Goal: Task Accomplishment & Management: Complete application form

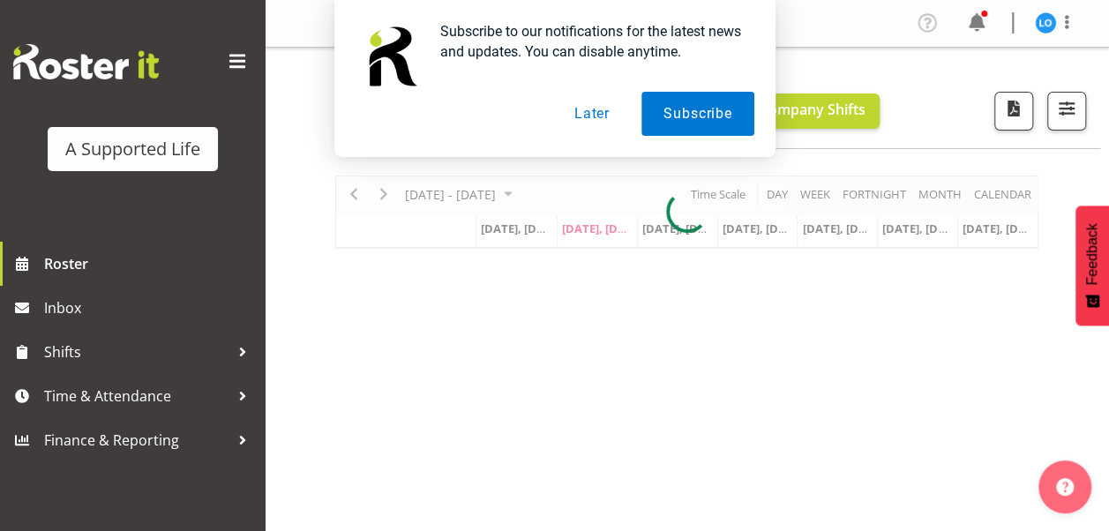
click at [608, 117] on button "Later" at bounding box center [591, 114] width 79 height 44
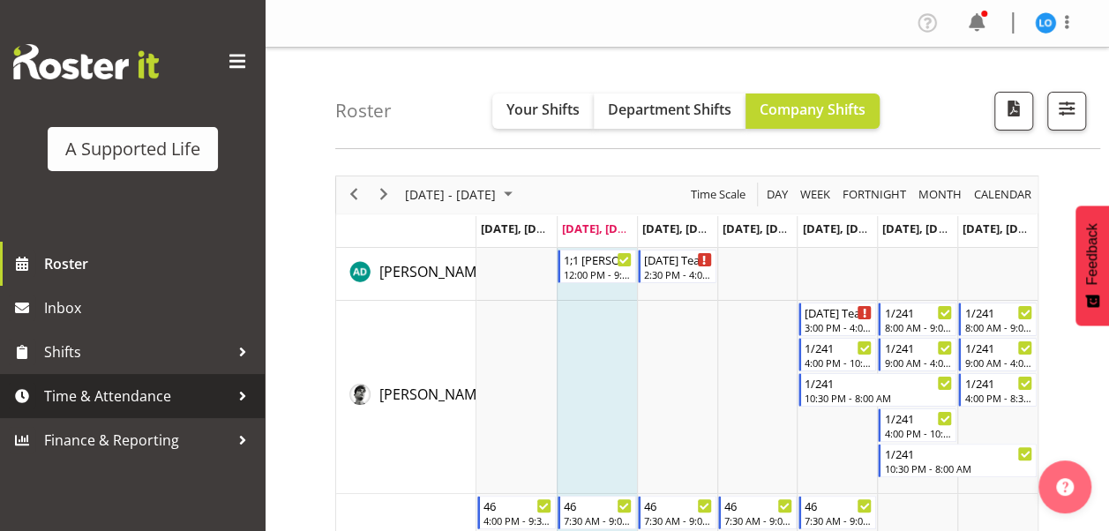
click at [240, 393] on div at bounding box center [242, 396] width 26 height 26
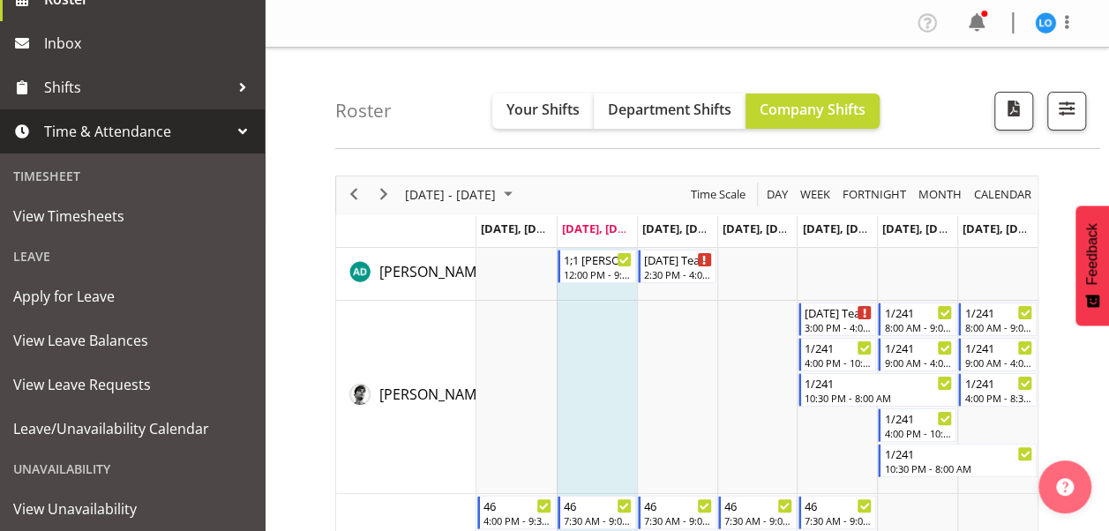
scroll to position [267, 0]
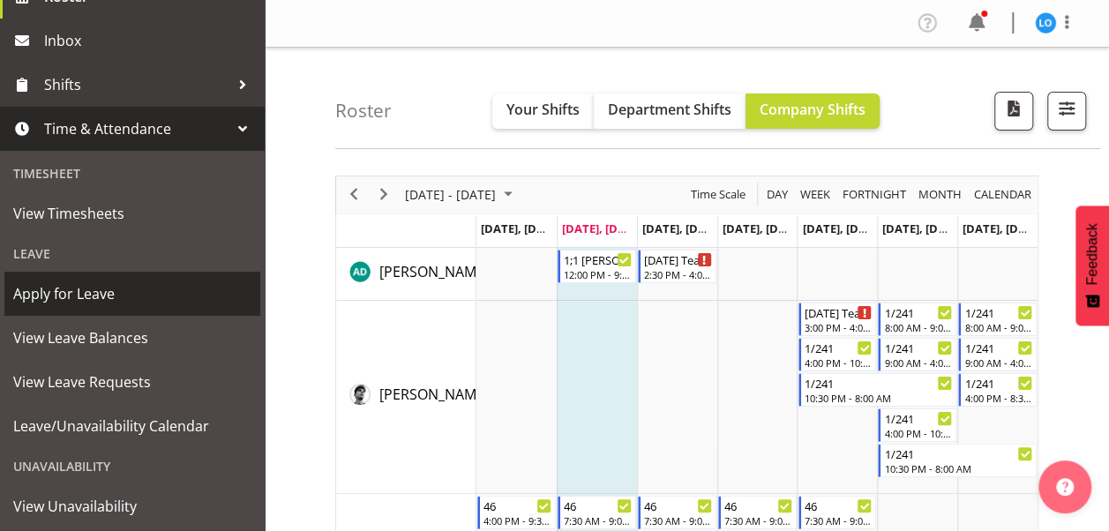
click at [79, 301] on span "Apply for Leave" at bounding box center [132, 293] width 238 height 26
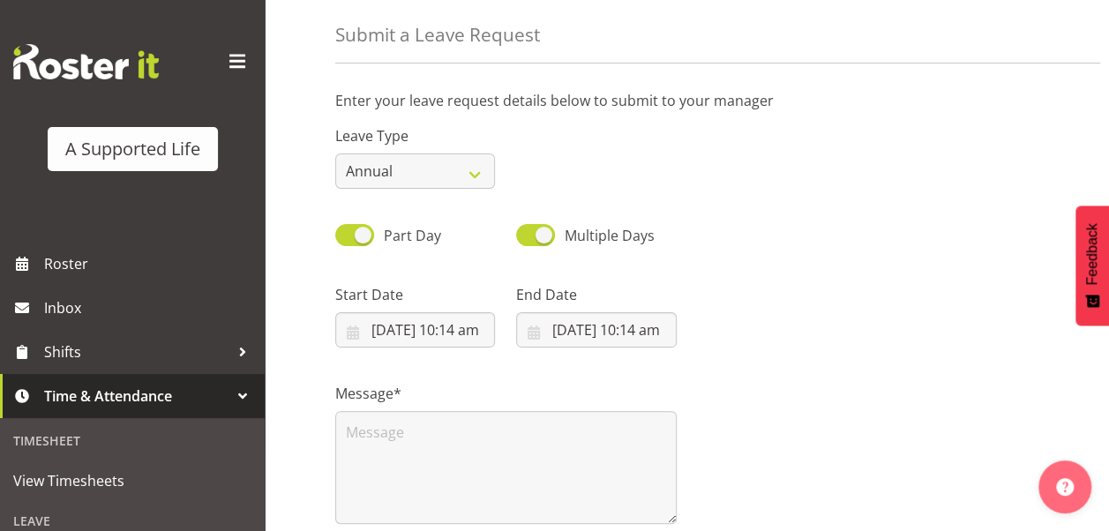
scroll to position [99, 0]
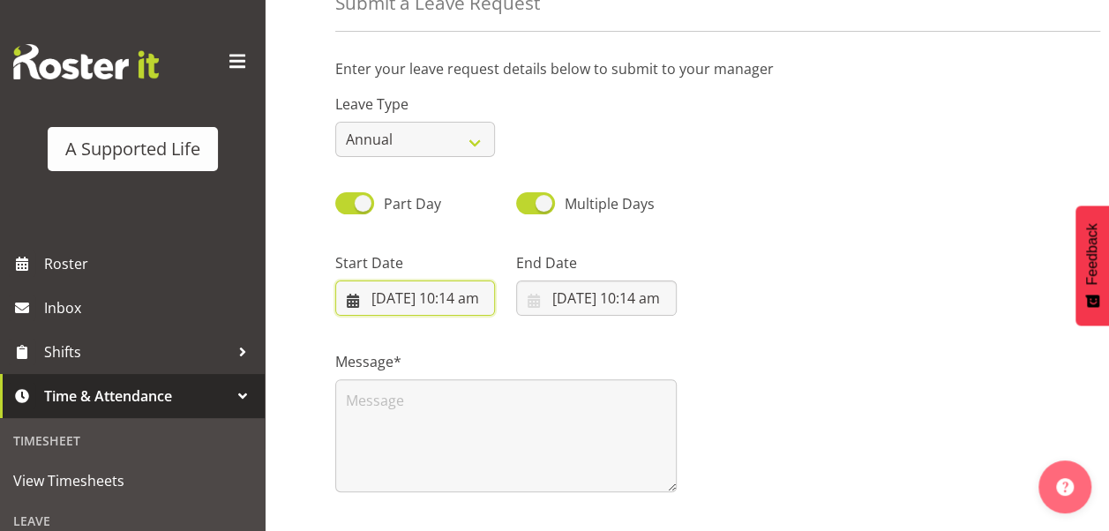
click at [353, 304] on input "[DATE] 10:14 am" at bounding box center [415, 297] width 160 height 35
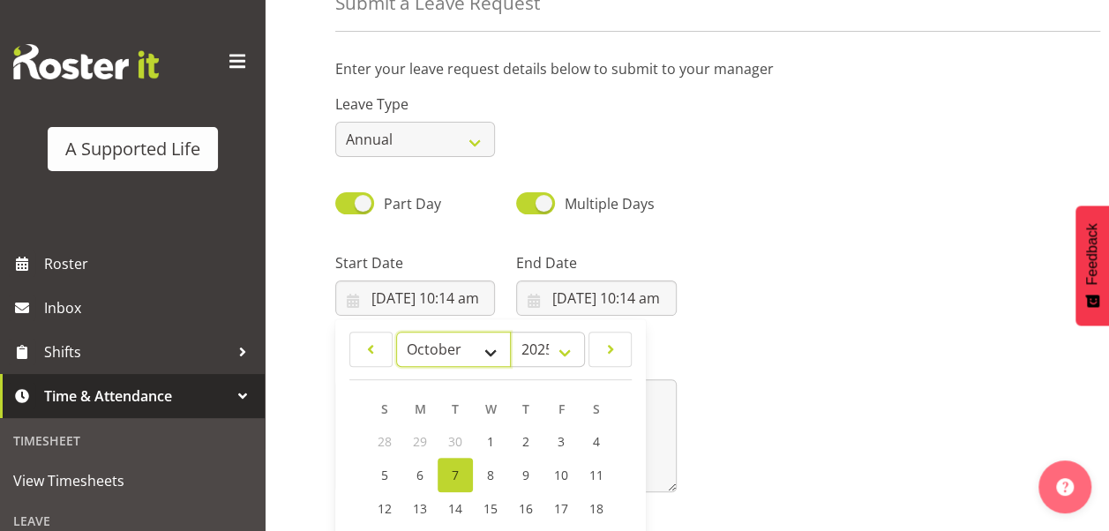
click at [499, 350] on select "January February March April May June July August September October November De…" at bounding box center [454, 349] width 116 height 35
select select "10"
click at [396, 332] on select "January February March April May June July August September October November De…" at bounding box center [454, 349] width 116 height 35
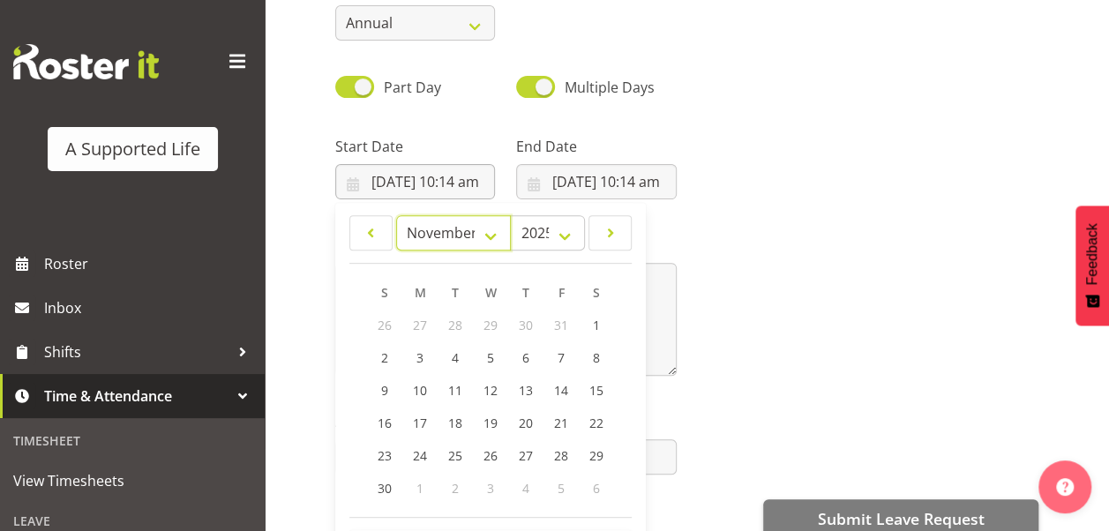
scroll to position [213, 0]
click at [421, 490] on span "1" at bounding box center [419, 489] width 7 height 17
click at [418, 490] on span "1" at bounding box center [419, 489] width 7 height 17
click at [598, 328] on span "1" at bounding box center [596, 326] width 7 height 17
type input "[DATE] 10:14 am"
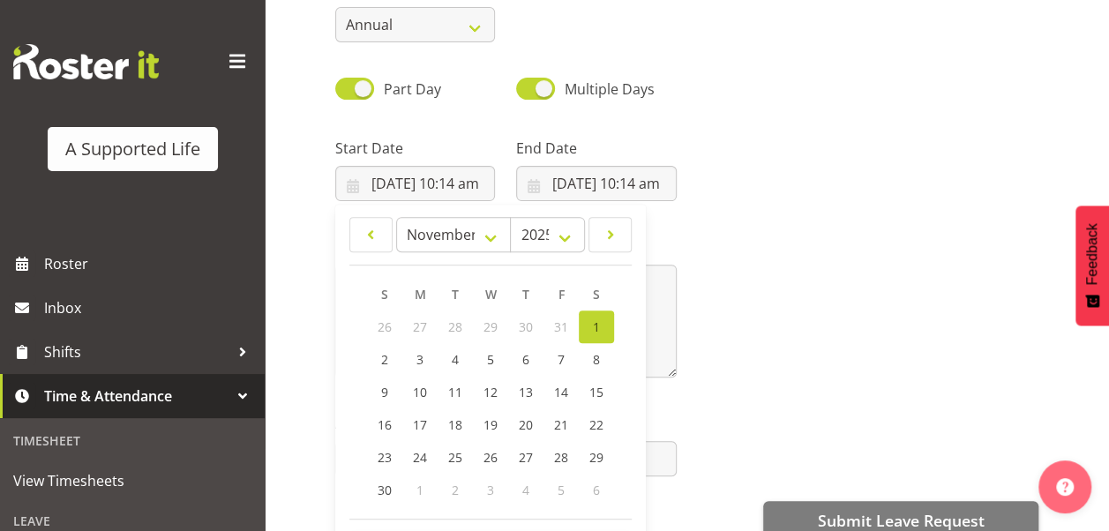
click at [743, 269] on div "Message*" at bounding box center [687, 300] width 724 height 176
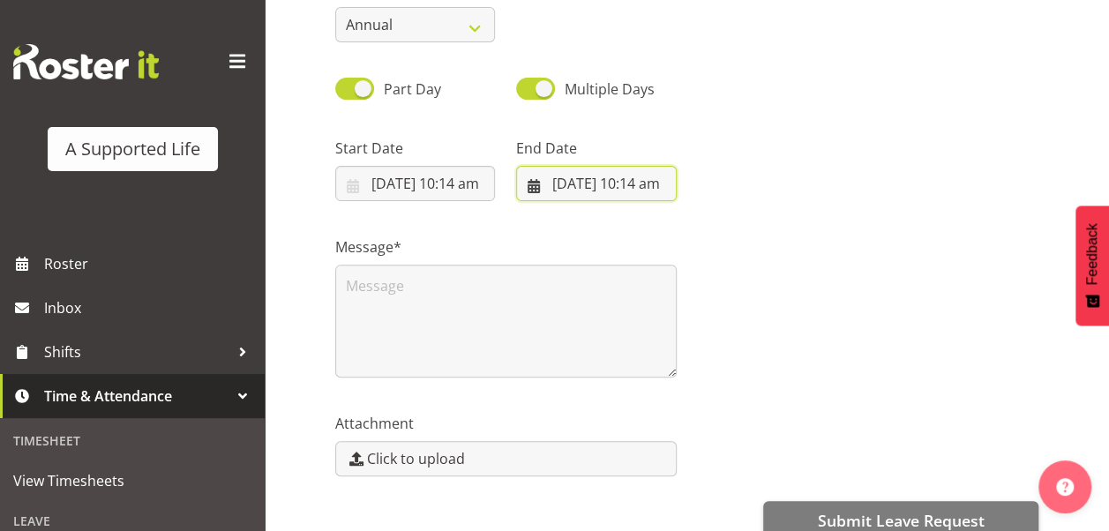
click at [534, 184] on input "[DATE] 10:14 am" at bounding box center [596, 183] width 160 height 35
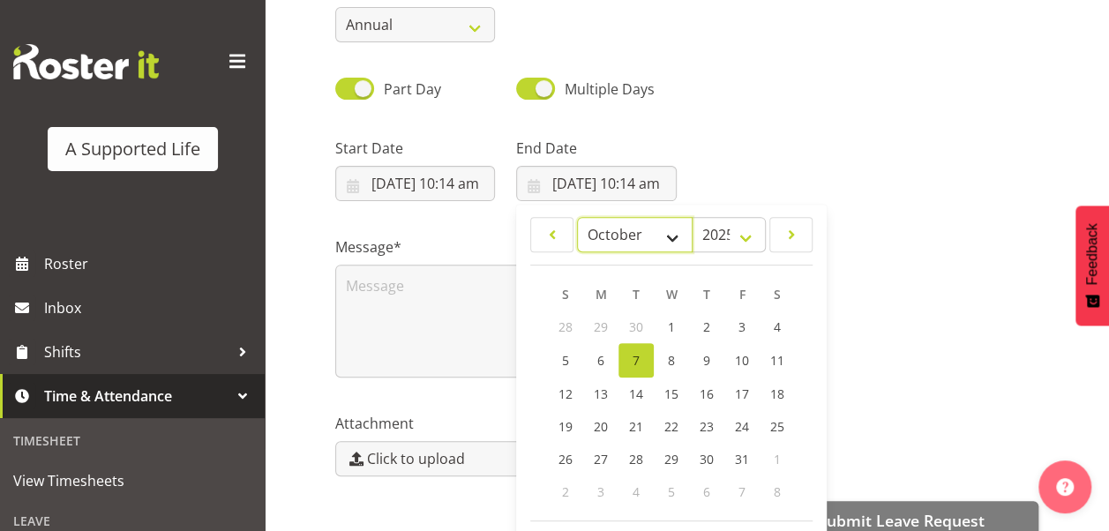
click at [668, 239] on select "January February March April May June July August September October November De…" at bounding box center [635, 234] width 116 height 35
select select "10"
click at [577, 217] on select "January February March April May June July August September October November De…" at bounding box center [635, 234] width 116 height 35
click at [568, 356] on span "2" at bounding box center [565, 359] width 7 height 17
type input "[DATE] 10:14 am"
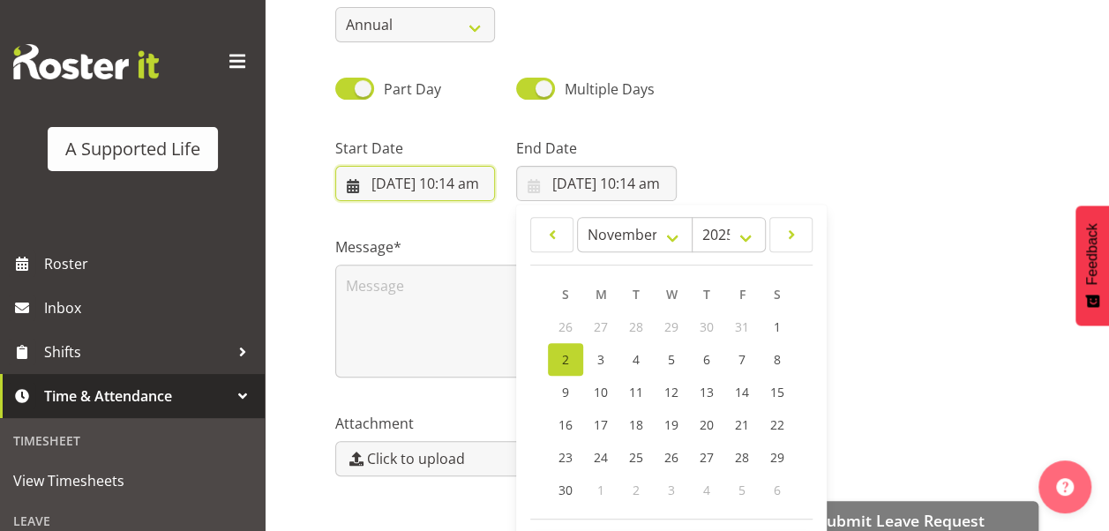
click at [449, 179] on input "[DATE] 10:14 am" at bounding box center [415, 183] width 160 height 35
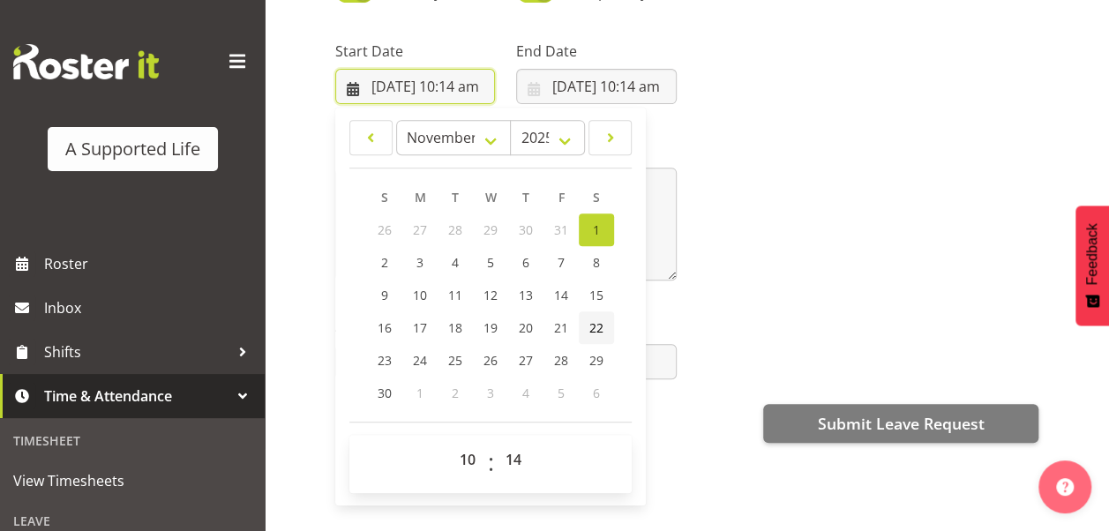
scroll to position [332, 0]
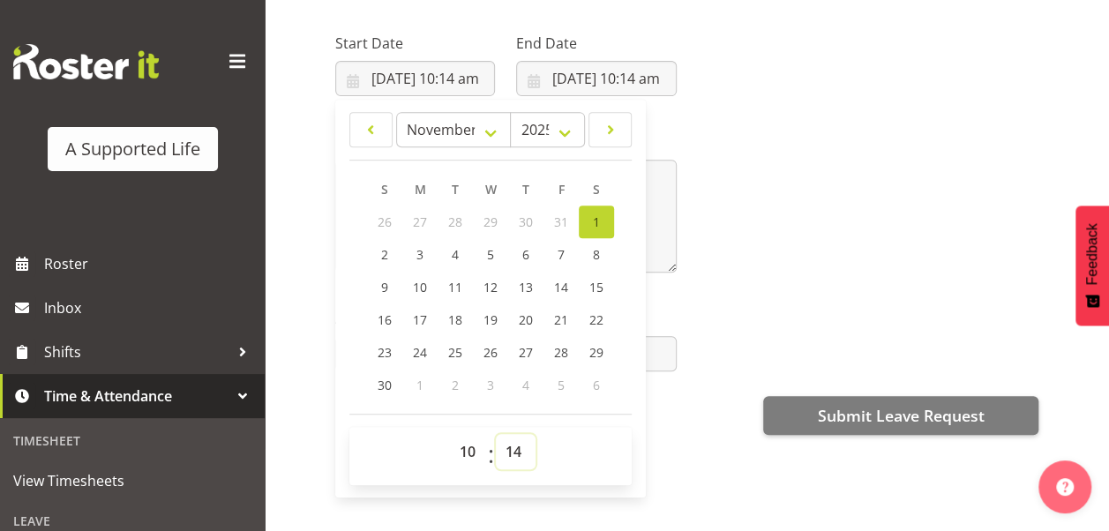
click at [533, 441] on select "00 01 02 03 04 05 06 07 08 09 10 11 12 13 14 15 16 17 18 19 20 21 22 23 24 25 2…" at bounding box center [516, 451] width 40 height 35
select select "0"
click at [496, 434] on select "00 01 02 03 04 05 06 07 08 09 10 11 12 13 14 15 16 17 18 19 20 21 22 23 24 25 2…" at bounding box center [516, 451] width 40 height 35
type input "[DATE] 10:00 am"
click at [467, 446] on select "00 01 02 03 04 05 06 07 08 09 10 11 12 13 14 15 16 17 18 19 20 21 22 23" at bounding box center [470, 451] width 40 height 35
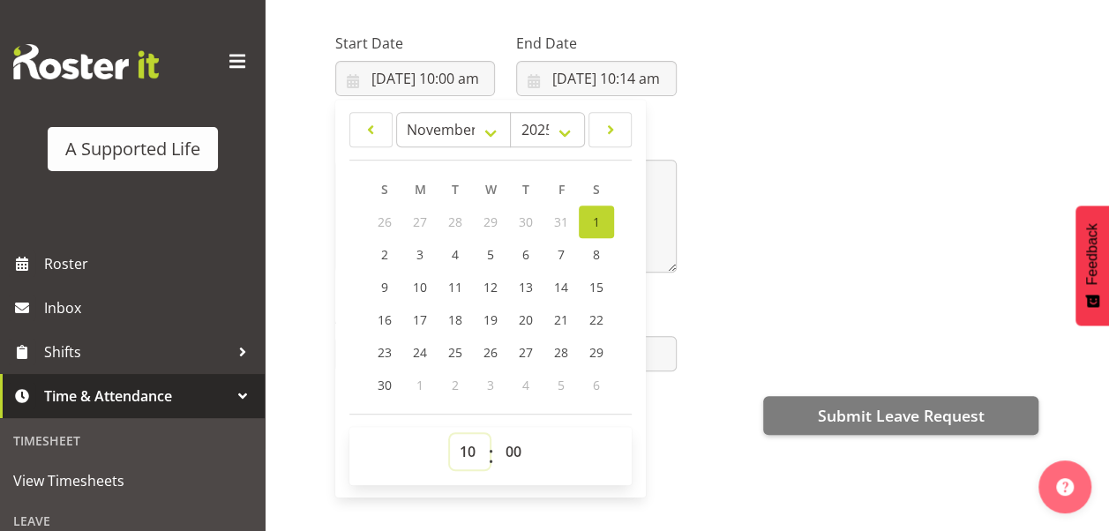
select select "9"
click at [450, 434] on select "00 01 02 03 04 05 06 07 08 09 10 11 12 13 14 15 16 17 18 19 20 21 22 23" at bounding box center [470, 451] width 40 height 35
type input "[DATE] 9:00 am"
click at [691, 459] on div "Enter your leave request details below to submit to your manager Leave Type Ann…" at bounding box center [721, 177] width 773 height 705
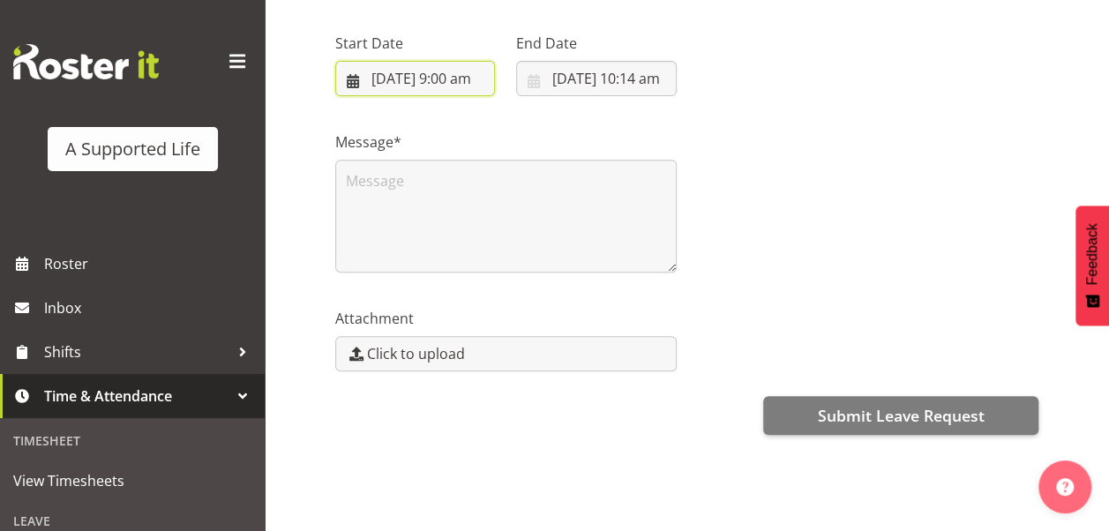
click at [466, 63] on input "[DATE] 9:00 am" at bounding box center [415, 78] width 160 height 35
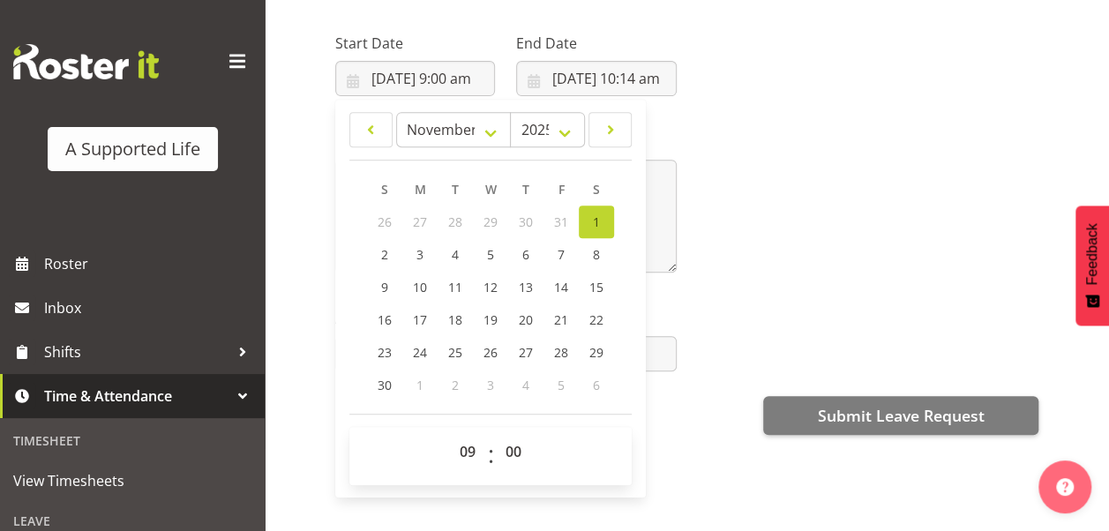
click at [785, 262] on div "Message*" at bounding box center [687, 195] width 724 height 176
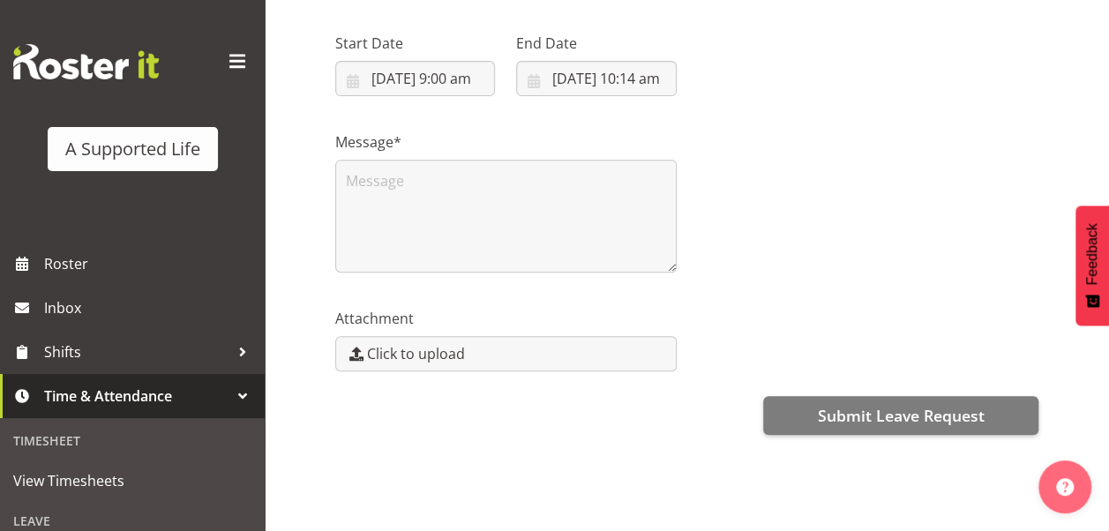
scroll to position [0, 0]
click at [640, 69] on input "[DATE] 10:14 am" at bounding box center [596, 78] width 160 height 35
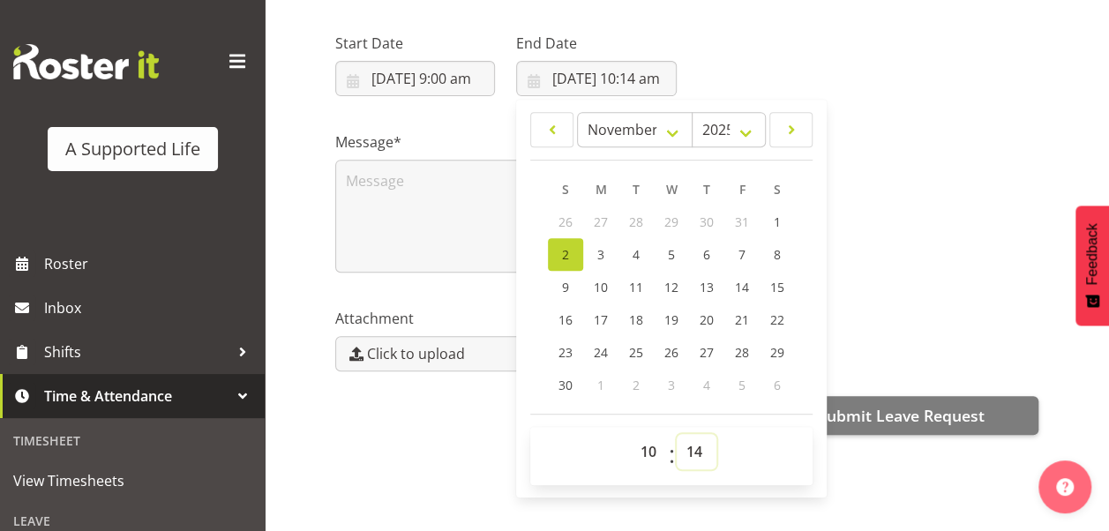
click at [715, 434] on select "00 01 02 03 04 05 06 07 08 09 10 11 12 13 14 15 16 17 18 19 20 21 22 23 24 25 2…" at bounding box center [696, 451] width 40 height 35
select select "0"
click at [676, 434] on select "00 01 02 03 04 05 06 07 08 09 10 11 12 13 14 15 16 17 18 19 20 21 22 23 24 25 2…" at bounding box center [696, 451] width 40 height 35
type input "[DATE] 10:00 am"
click at [654, 436] on select "00 01 02 03 04 05 06 07 08 09 10 11 12 13 14 15 16 17 18 19 20 21 22 23" at bounding box center [651, 451] width 40 height 35
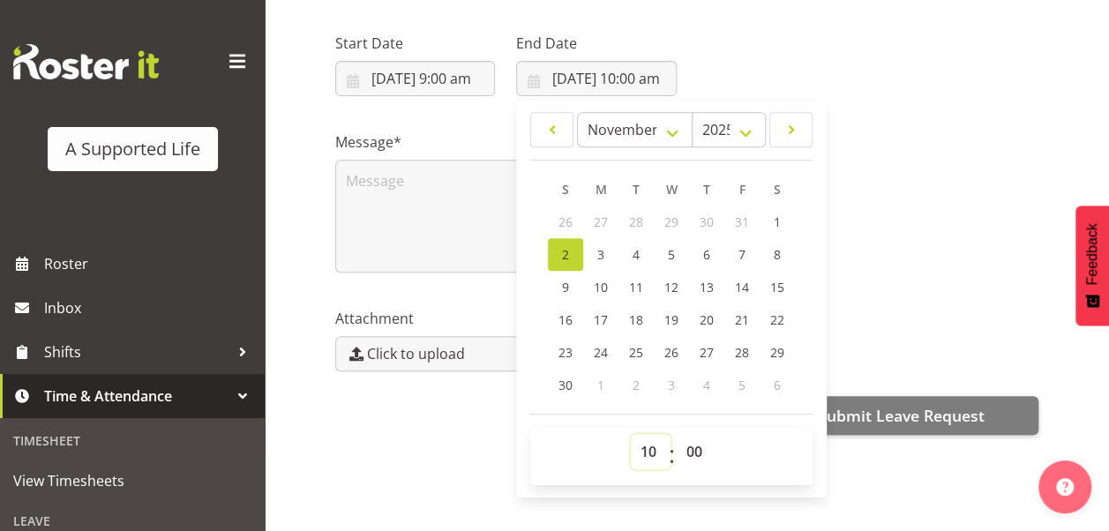
select select "9"
click at [631, 434] on select "00 01 02 03 04 05 06 07 08 09 10 11 12 13 14 15 16 17 18 19 20 21 22 23" at bounding box center [651, 451] width 40 height 35
type input "[DATE] 9:00 am"
click at [905, 218] on div "Message*" at bounding box center [687, 195] width 724 height 176
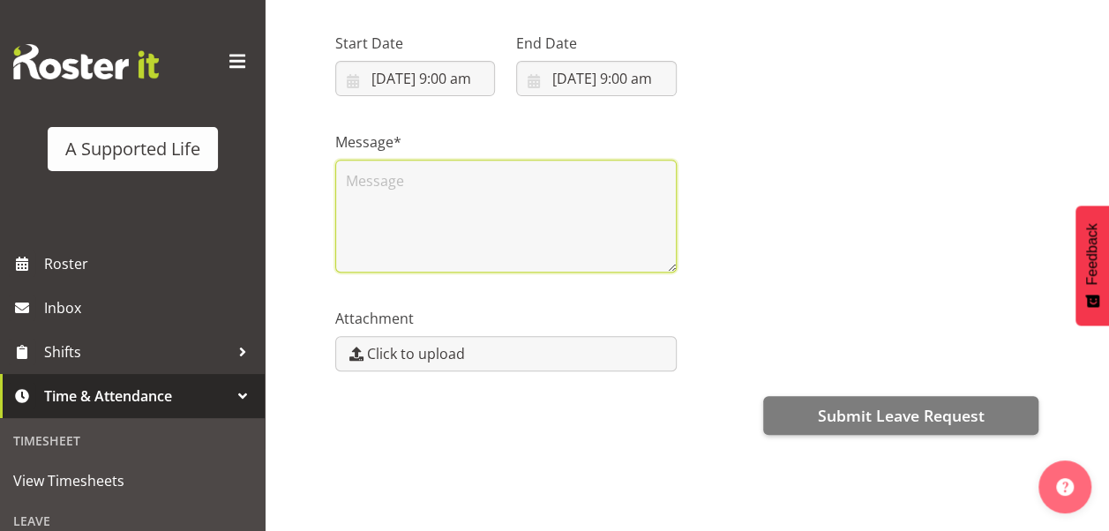
click at [388, 171] on textarea at bounding box center [505, 216] width 341 height 113
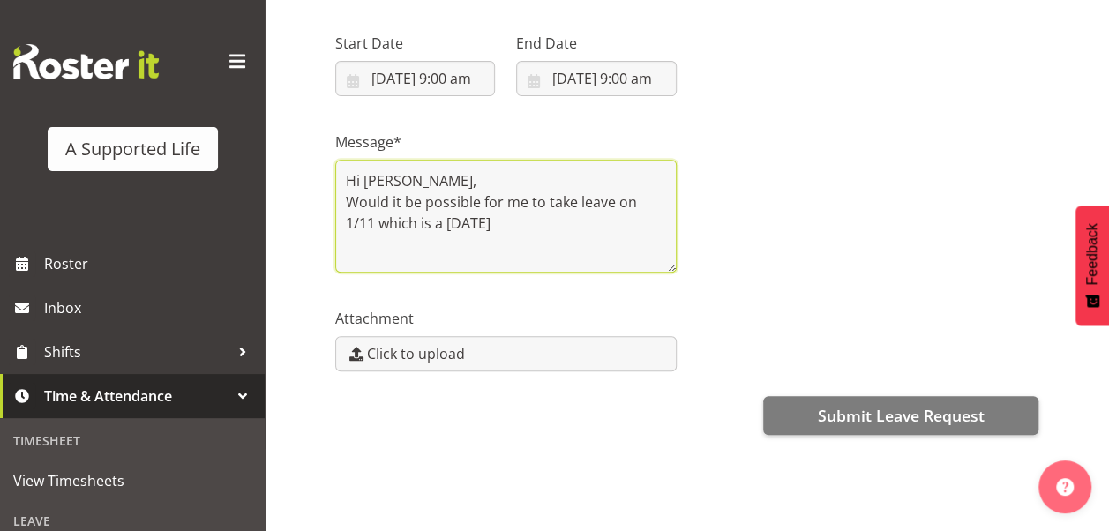
click at [537, 210] on textarea "Hi [PERSON_NAME], Would it be possible for me to take leave on 1/11 which is a …" at bounding box center [505, 216] width 341 height 113
click at [377, 210] on textarea "Hi [PERSON_NAME], Would it be possible for me to take leave on 1/11 which is a …" at bounding box center [505, 216] width 341 height 113
click at [399, 236] on textarea "Hi [PERSON_NAME], Would it be possible for me to take leave on 1/11 from 9am wh…" at bounding box center [505, 216] width 341 height 113
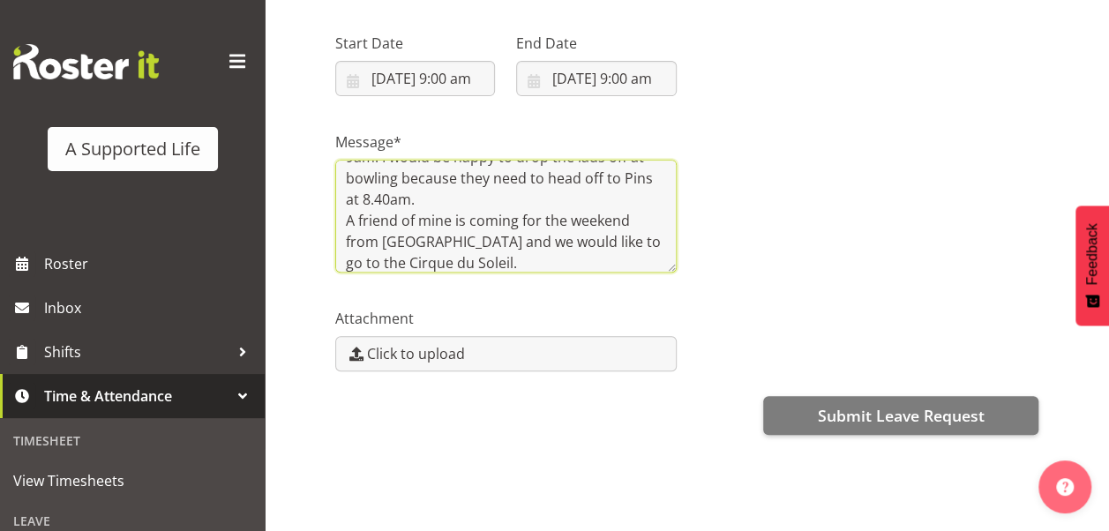
scroll to position [108, 0]
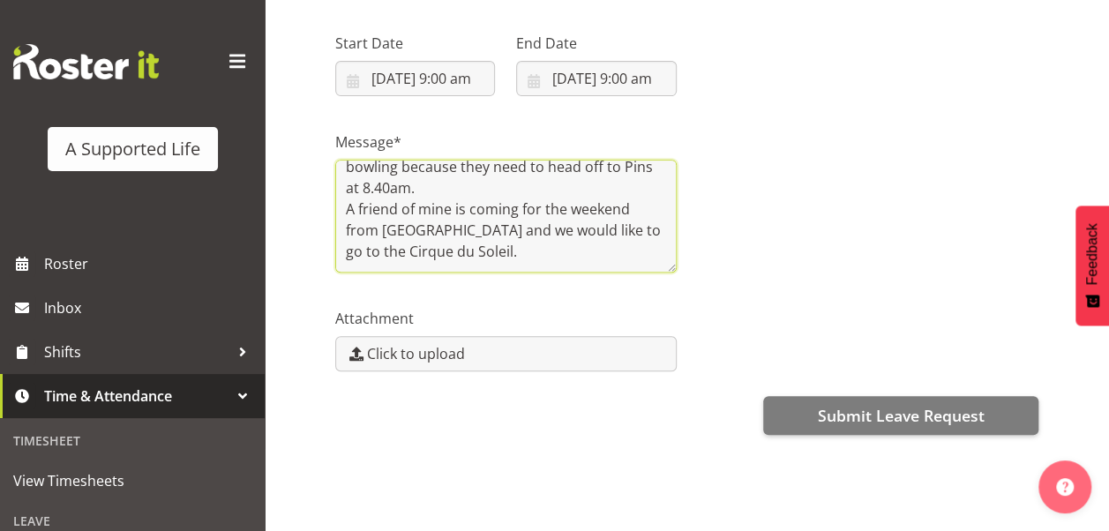
click at [511, 187] on textarea "Hi [PERSON_NAME], Would it be possible for me to take leave on 1/11 from 9am wh…" at bounding box center [505, 216] width 341 height 113
click at [465, 185] on textarea "Hi [PERSON_NAME], Would it be possible for me to take leave on 1/11 from 9am wh…" at bounding box center [505, 216] width 341 height 113
click at [547, 187] on textarea "Hi [PERSON_NAME], Would it be possible for me to take leave on 1/11 from 9am wh…" at bounding box center [505, 216] width 341 height 113
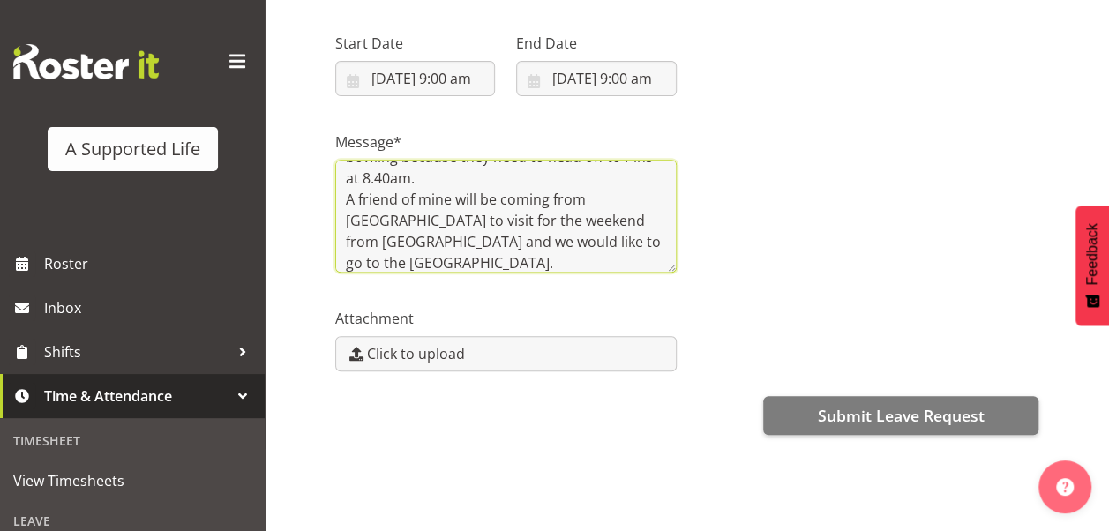
click at [600, 203] on textarea "Hi [PERSON_NAME], Would it be possible for me to take leave on 1/11 from 9am wh…" at bounding box center [505, 216] width 341 height 113
click at [534, 229] on textarea "Hi [PERSON_NAME], Would it be possible for me to take leave on 1/11 from 9am wh…" at bounding box center [505, 216] width 341 height 113
click at [507, 169] on textarea "Hi [PERSON_NAME], Would it be possible for me to take leave on 1/11 from 9am wh…" at bounding box center [505, 216] width 341 height 113
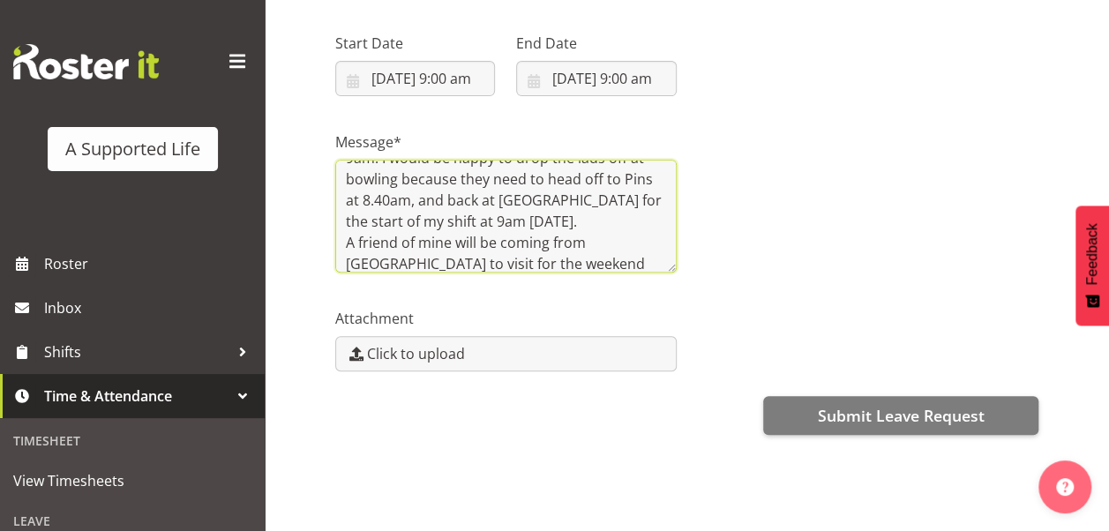
scroll to position [87, 0]
click at [475, 187] on textarea "Hi [PERSON_NAME], Would it be possible for me to take leave on 1/11 from 9am wh…" at bounding box center [505, 216] width 341 height 113
click at [651, 186] on textarea "Hi [PERSON_NAME], Would it be possible for me to take leave on 1/11 from 9am wh…" at bounding box center [505, 216] width 341 height 113
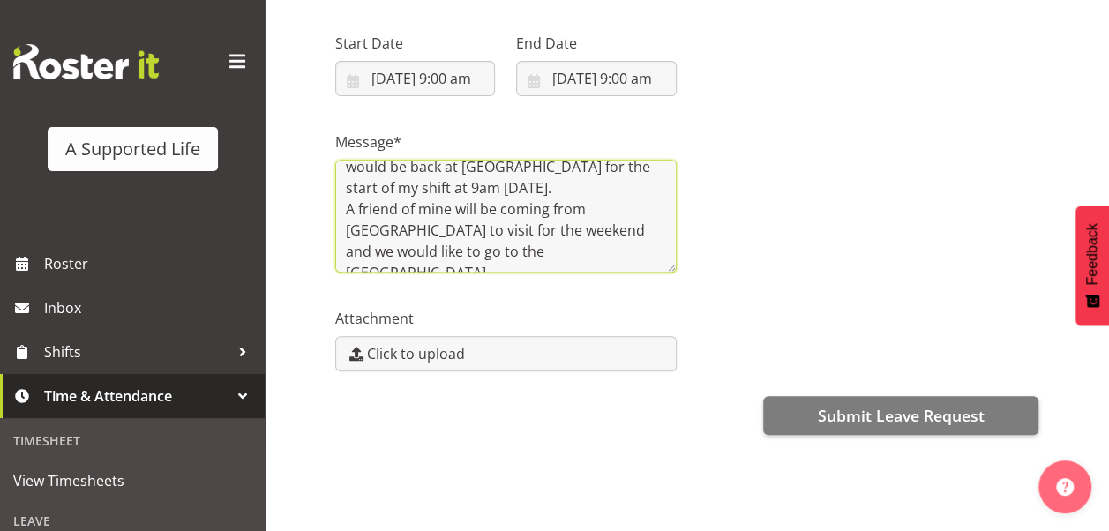
scroll to position [146, 0]
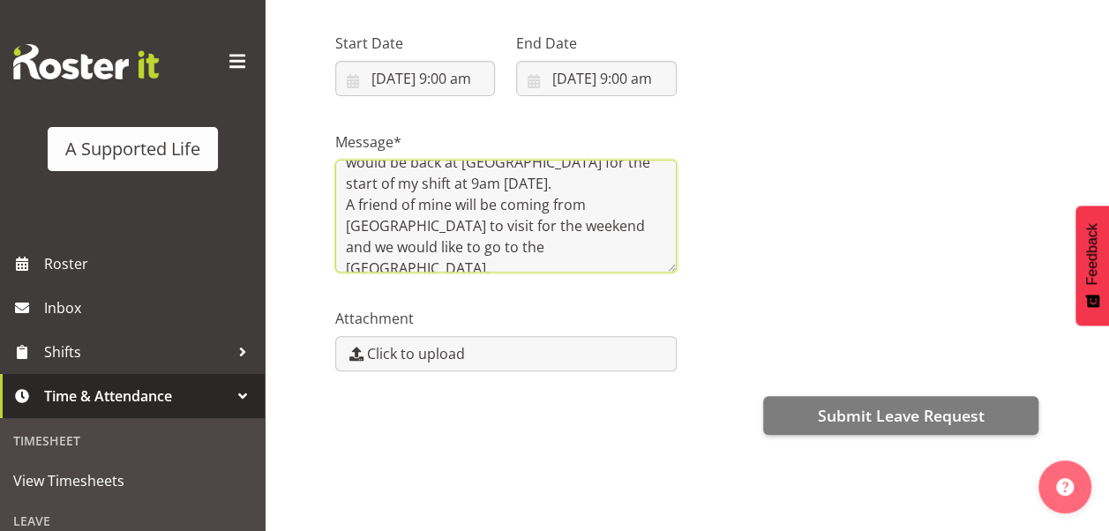
click at [412, 216] on textarea "Hi [PERSON_NAME], Would it be possible for me to take leave on 1/11 from 9am wh…" at bounding box center [505, 216] width 341 height 113
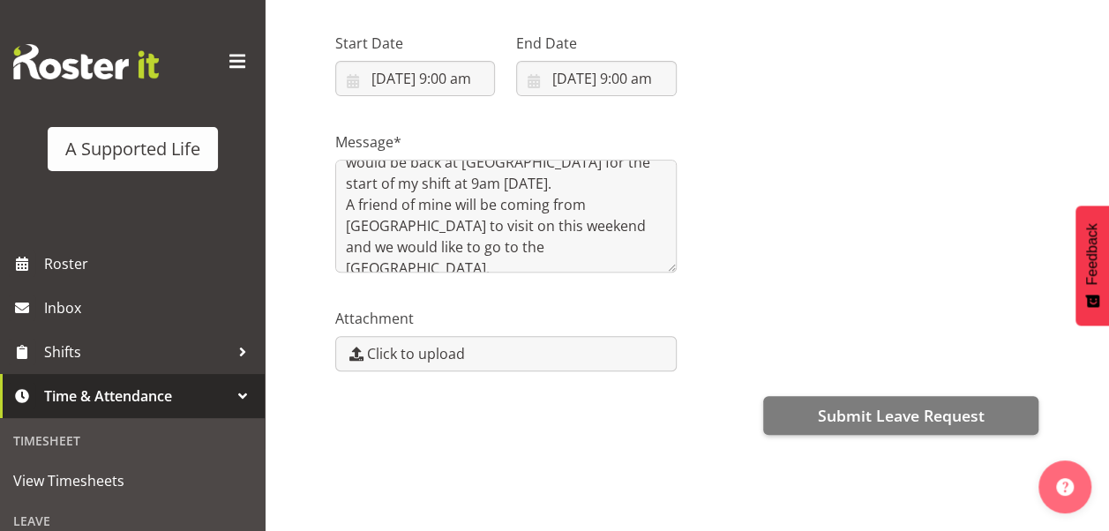
click at [792, 158] on div "Message* Hi [PERSON_NAME], Would it be possible for me to take leave on 1/11 fr…" at bounding box center [687, 195] width 724 height 176
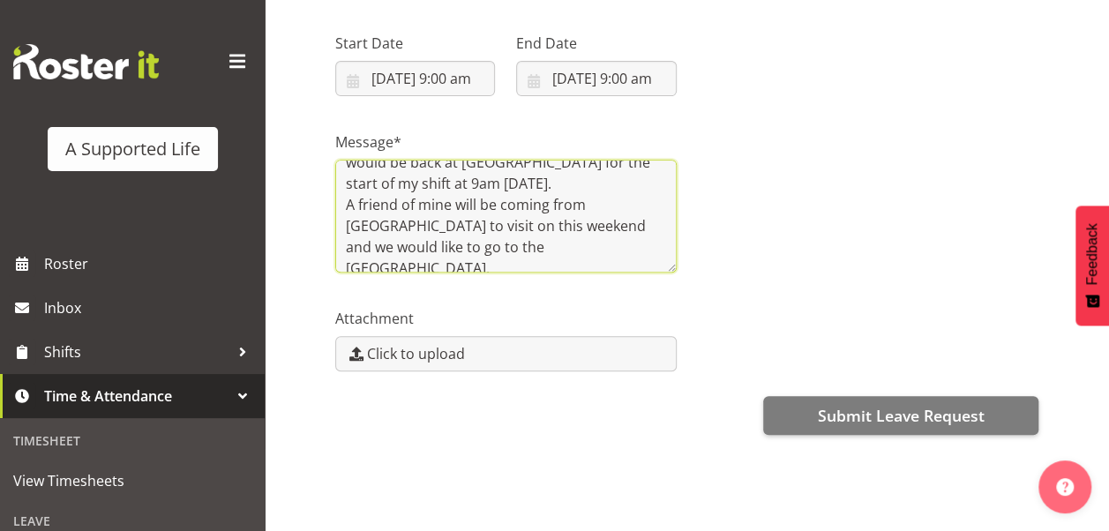
click at [529, 232] on textarea "Hi [PERSON_NAME], Would it be possible for me to take leave on 1/11 from 9am wh…" at bounding box center [505, 216] width 341 height 113
click at [414, 213] on textarea "Hi [PERSON_NAME], Would it be possible for me to take leave on 1/11 from 9am wh…" at bounding box center [505, 216] width 341 height 113
click at [404, 169] on textarea "Hi [PERSON_NAME], Would it be possible for me to take leave on 1/11 from 9am wh…" at bounding box center [505, 216] width 341 height 113
click at [509, 160] on textarea "Hi [PERSON_NAME], Would it be possible for me to take leave on 1/11 from 9am wh…" at bounding box center [505, 216] width 341 height 113
click at [517, 213] on textarea "Hi [PERSON_NAME], Would it be possible for me to take leave on 1/11 from 9am wh…" at bounding box center [505, 216] width 341 height 113
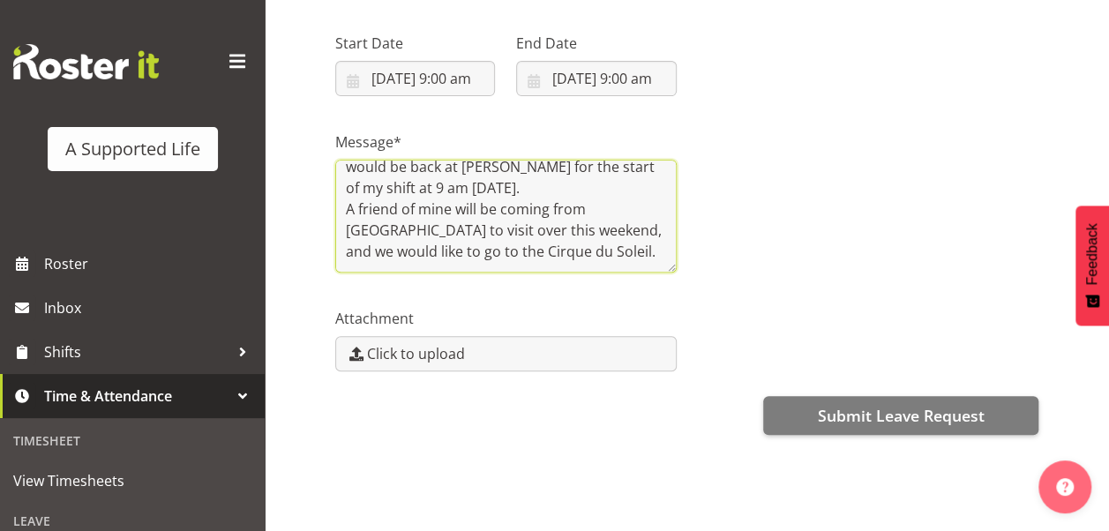
click at [466, 237] on textarea "Hi [PERSON_NAME], Would it be possible for me to take leave on 1/11 from 9am wh…" at bounding box center [505, 216] width 341 height 113
click at [549, 235] on textarea "Hi [PERSON_NAME], Would it be possible for me to take leave on 1/11 from 9am wh…" at bounding box center [505, 216] width 341 height 113
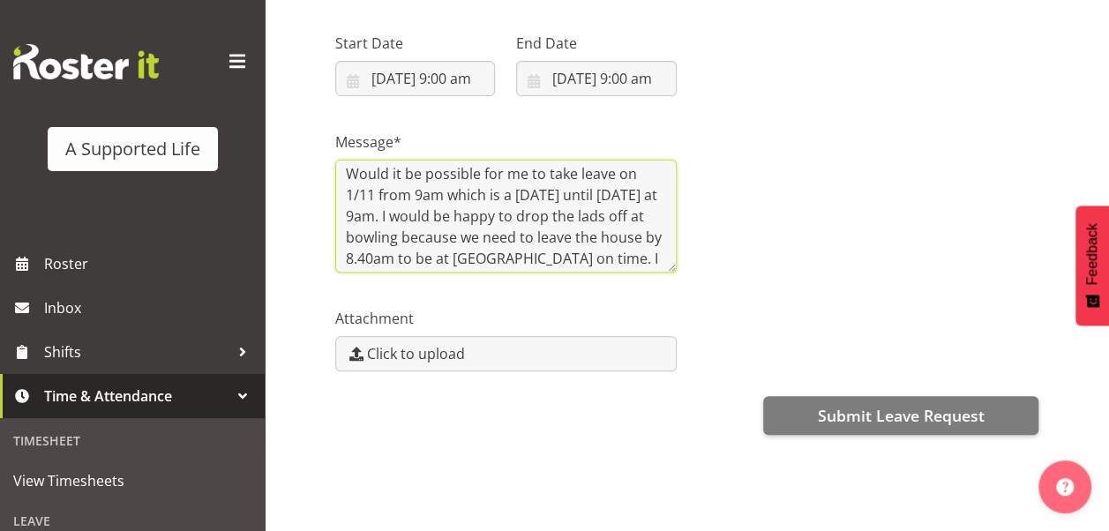
scroll to position [28, 0]
type textarea "Hi [PERSON_NAME], Would it be possible for me to take leave on 1/11 from 9am wh…"
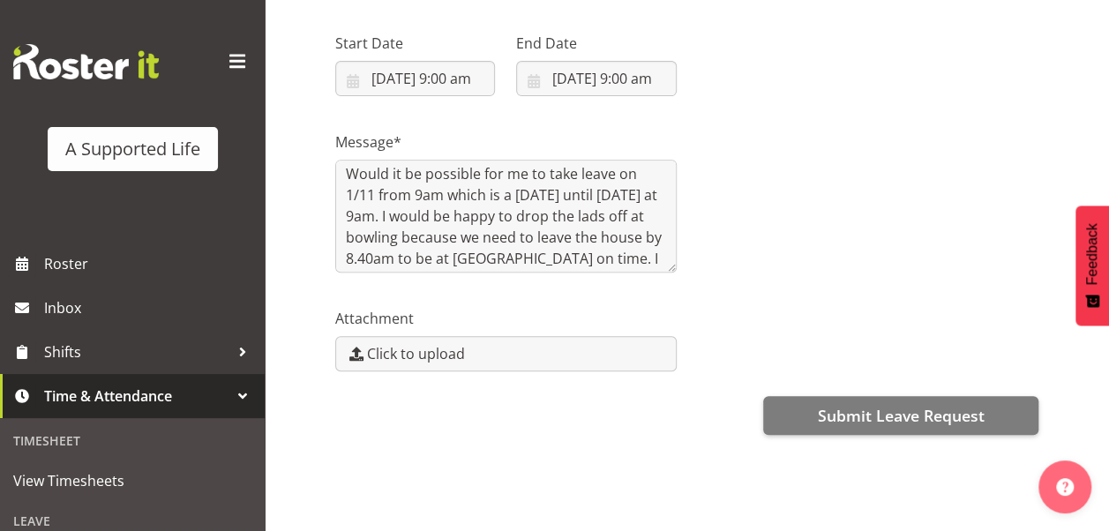
click at [753, 183] on div "Message* Hi [PERSON_NAME], Would it be possible for me to take leave on 1/11 fr…" at bounding box center [687, 195] width 724 height 176
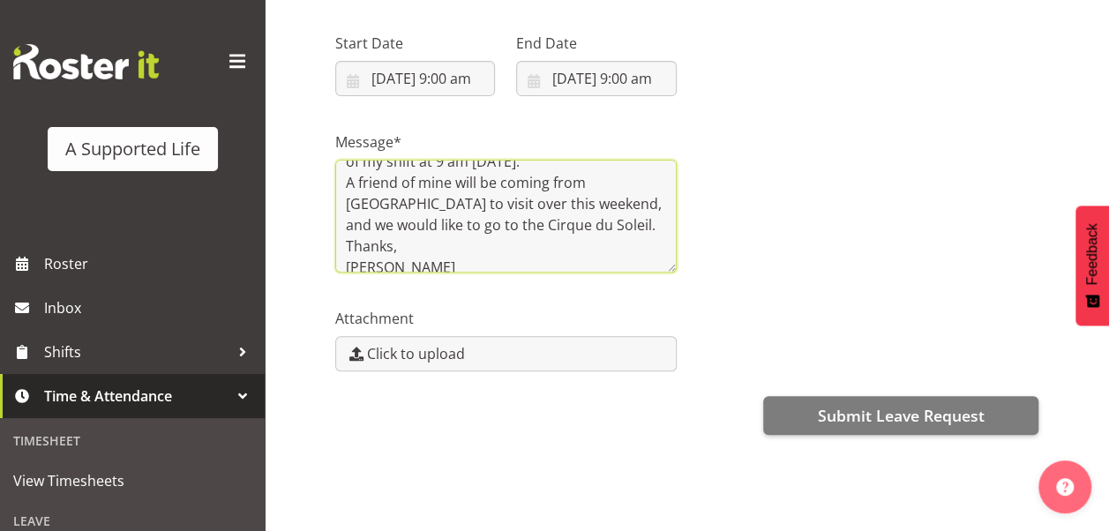
scroll to position [225, 0]
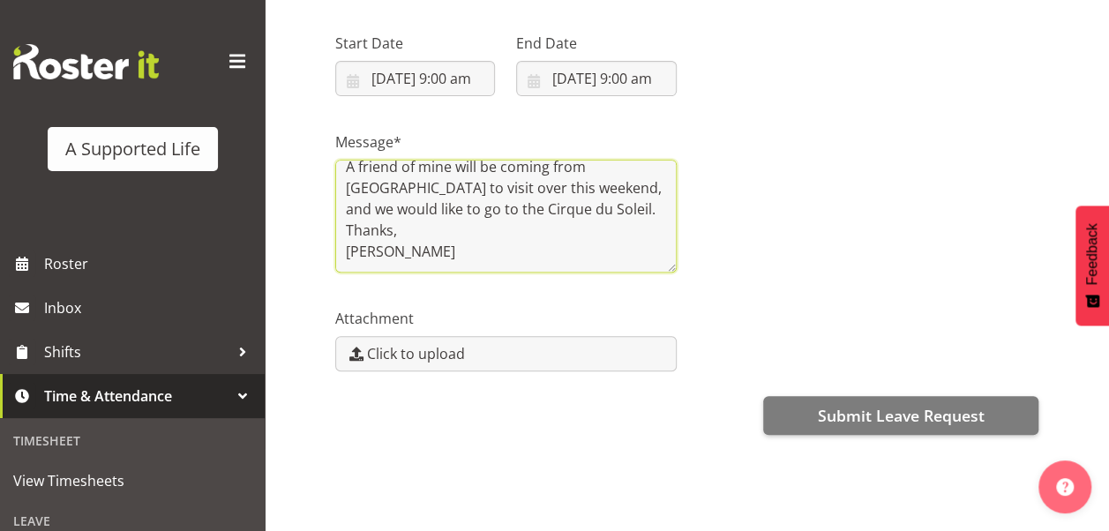
drag, startPoint x: 346, startPoint y: 166, endPoint x: 536, endPoint y: 246, distance: 206.7
click at [536, 246] on textarea "Hi [PERSON_NAME], Would it be possible for me to take leave on 1/11 from 9am wh…" at bounding box center [505, 216] width 341 height 113
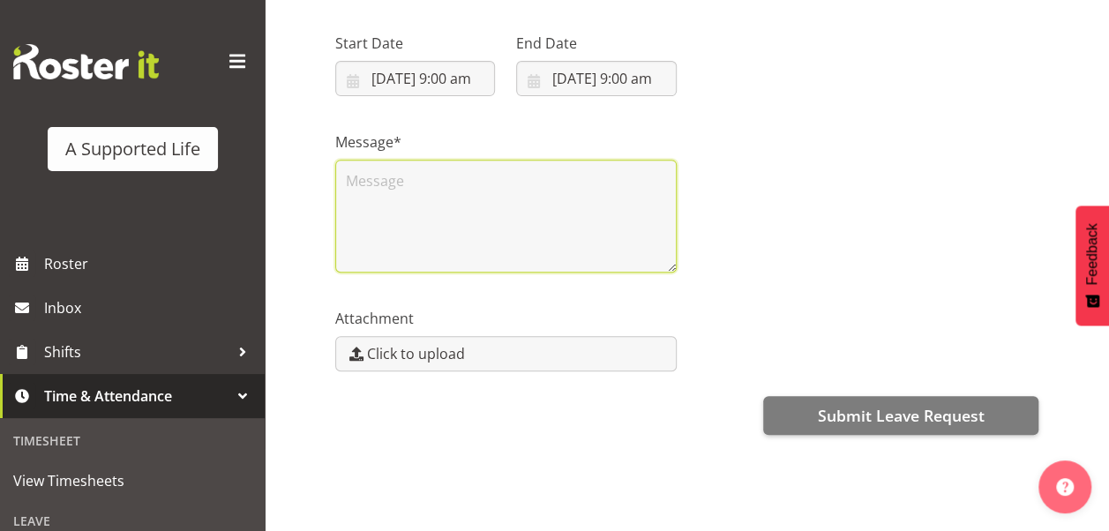
scroll to position [0, 0]
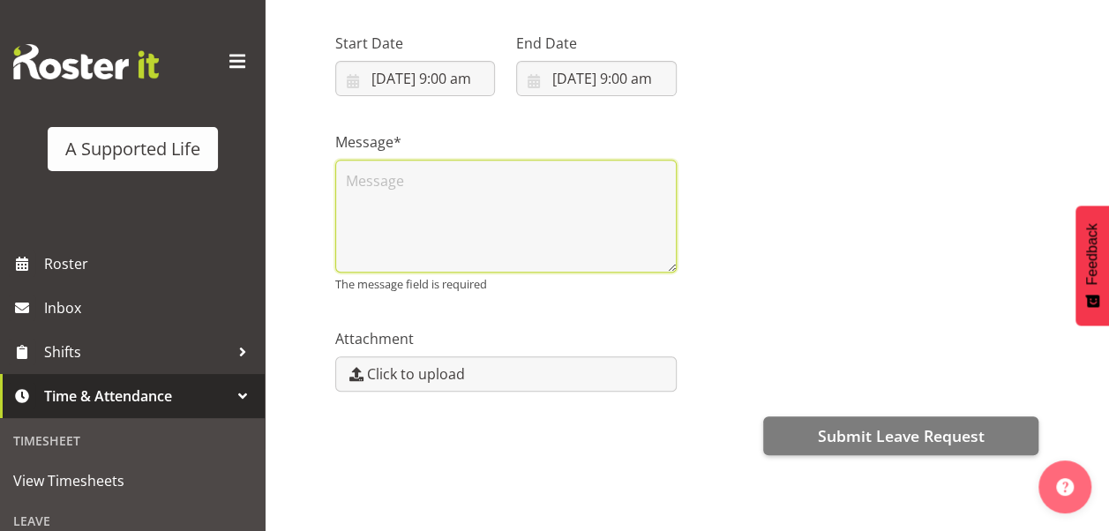
click at [375, 169] on textarea at bounding box center [505, 216] width 341 height 113
paste textarea "Hi [PERSON_NAME], I hope you're well. I’m writing to request leave from [DATE] …"
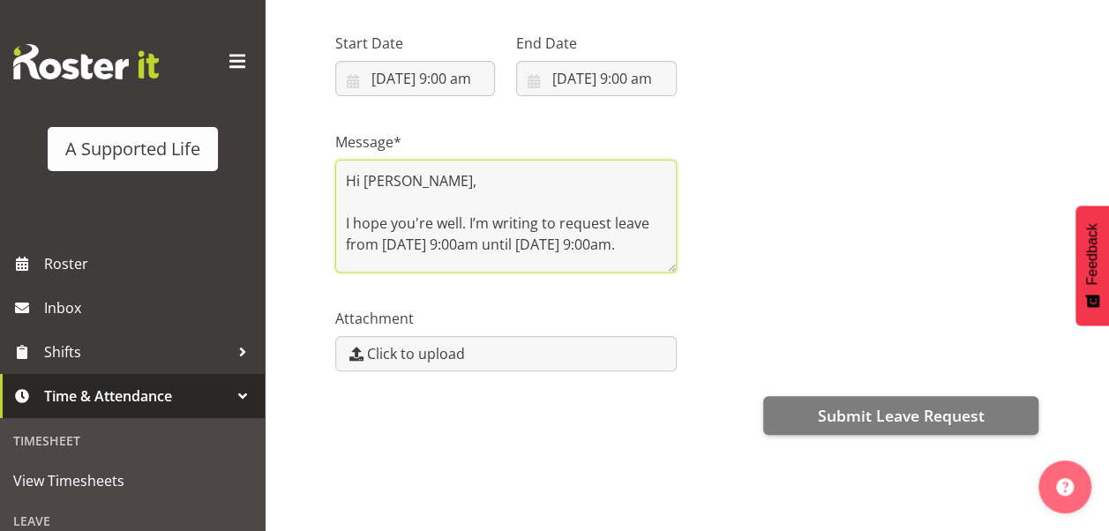
click at [350, 214] on textarea "Hi [PERSON_NAME], I hope you're well. I’m writing to request leave from [DATE] …" at bounding box center [505, 216] width 341 height 113
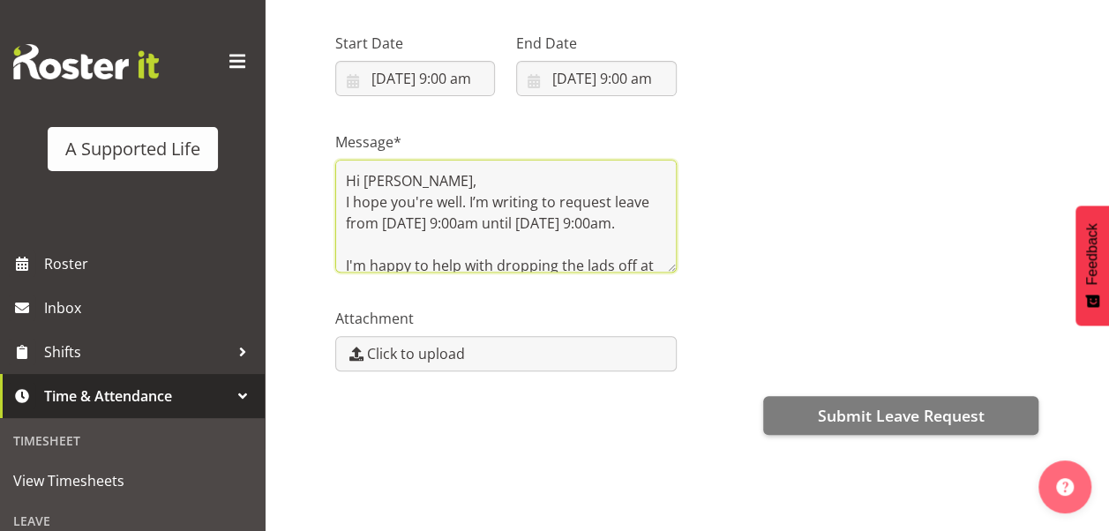
drag, startPoint x: 581, startPoint y: 228, endPoint x: 668, endPoint y: 236, distance: 87.7
click at [668, 236] on textarea "Hi [PERSON_NAME], I hope you're well. I’m writing to request leave from [DATE] …" at bounding box center [505, 216] width 341 height 113
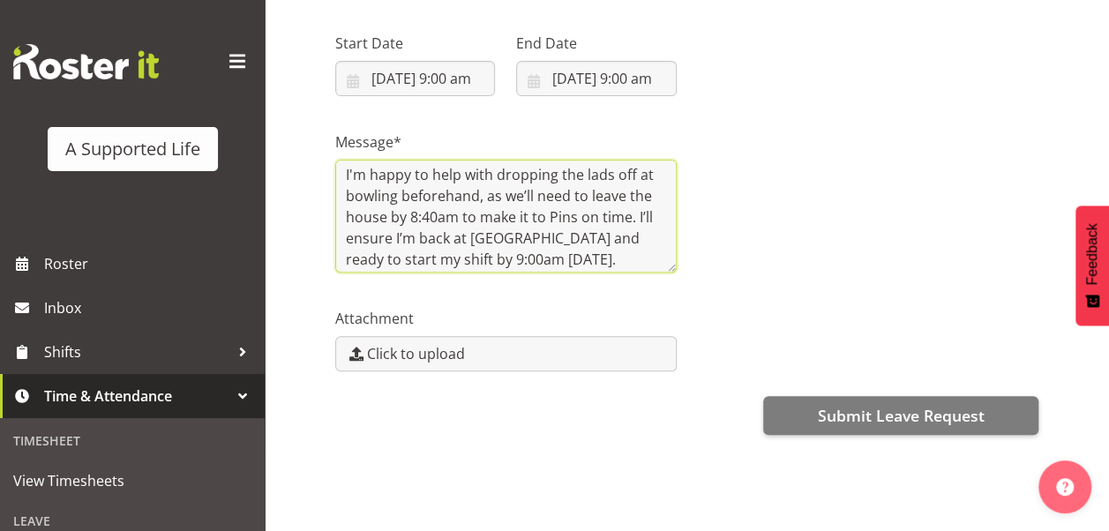
scroll to position [106, 0]
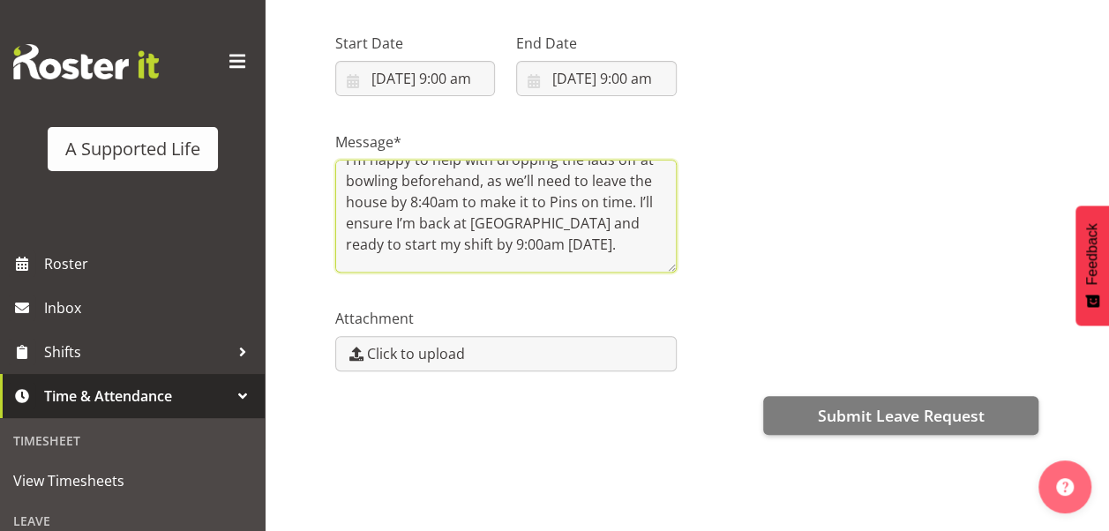
click at [344, 166] on textarea "Hi [PERSON_NAME], I hope you're well. I’m writing to request leave from [DATE] …" at bounding box center [505, 216] width 341 height 113
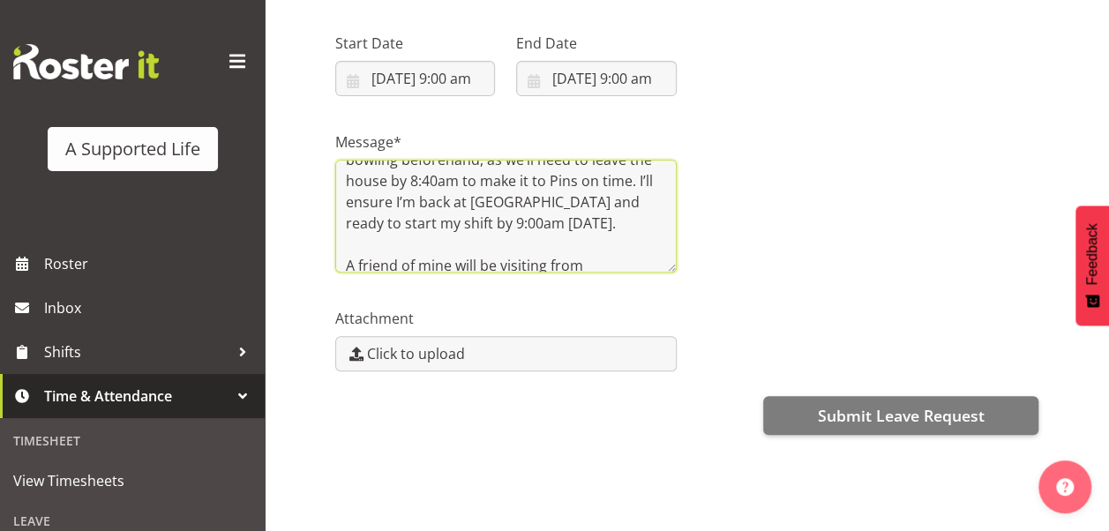
scroll to position [85, 0]
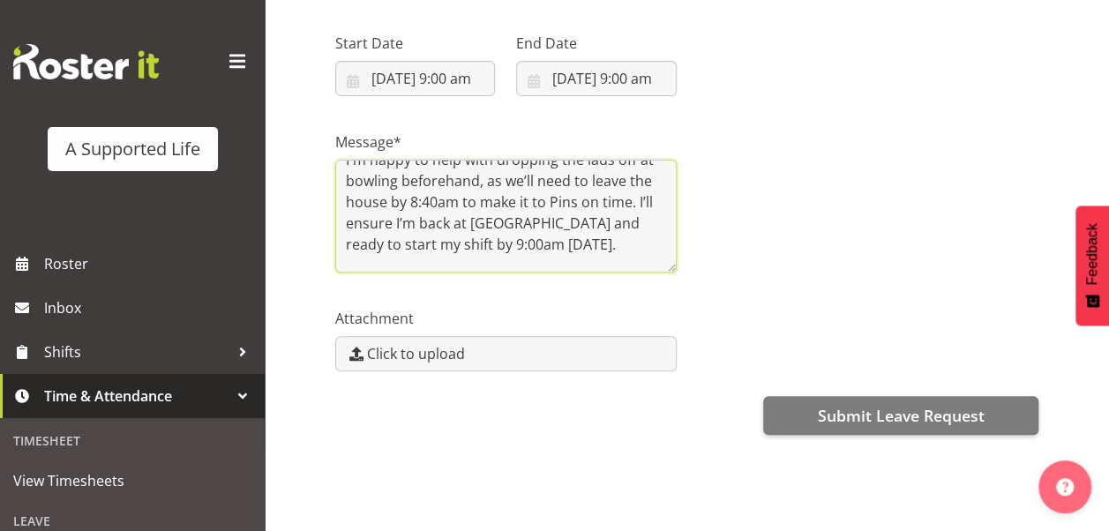
click at [632, 209] on textarea "Hi [PERSON_NAME], I hope you're well. I’m writing to request leave from [DATE] …" at bounding box center [505, 216] width 341 height 113
click at [538, 231] on textarea "Hi [PERSON_NAME], I hope you're well. I’m writing to request leave from [DATE] …" at bounding box center [505, 216] width 341 height 113
click at [529, 233] on textarea "Hi [PERSON_NAME], I hope you're well. I’m writing to request leave from [DATE] …" at bounding box center [505, 216] width 341 height 113
paste textarea "I’m happy to drop the lads off at bowling and help them get set up, as we’ll ne…"
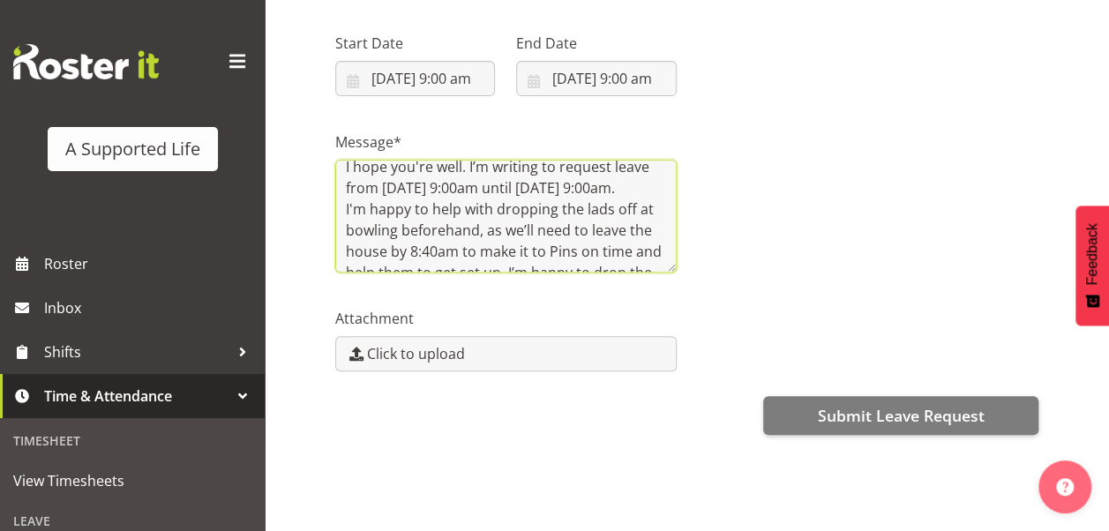
scroll to position [71, 0]
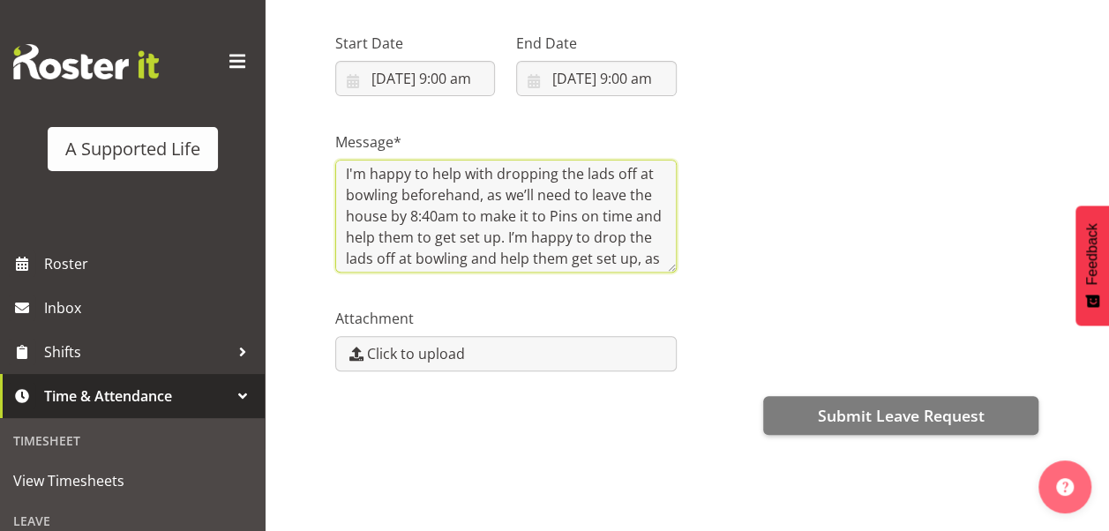
click at [629, 226] on textarea "Hi [PERSON_NAME], I hope you're well. I’m writing to request leave from [DATE] …" at bounding box center [505, 216] width 341 height 113
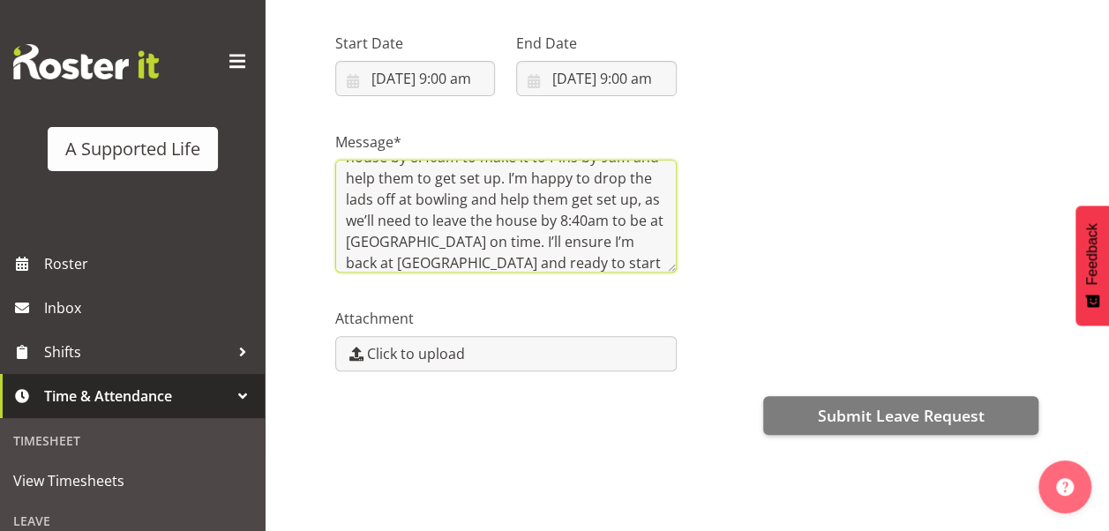
scroll to position [141, 0]
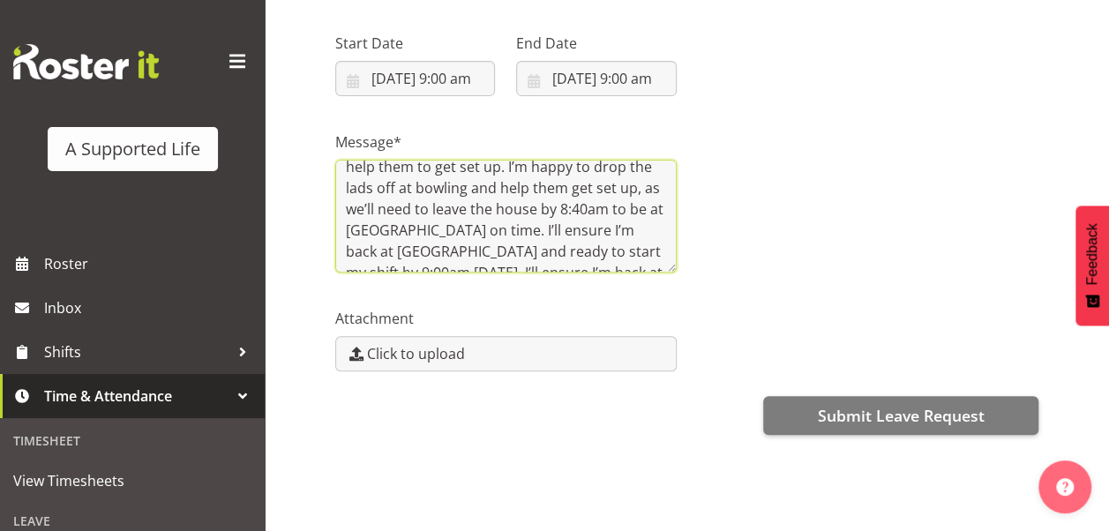
click at [481, 240] on textarea "Hi [PERSON_NAME], I hope you're well. I’m writing to request leave from [DATE] …" at bounding box center [505, 216] width 341 height 113
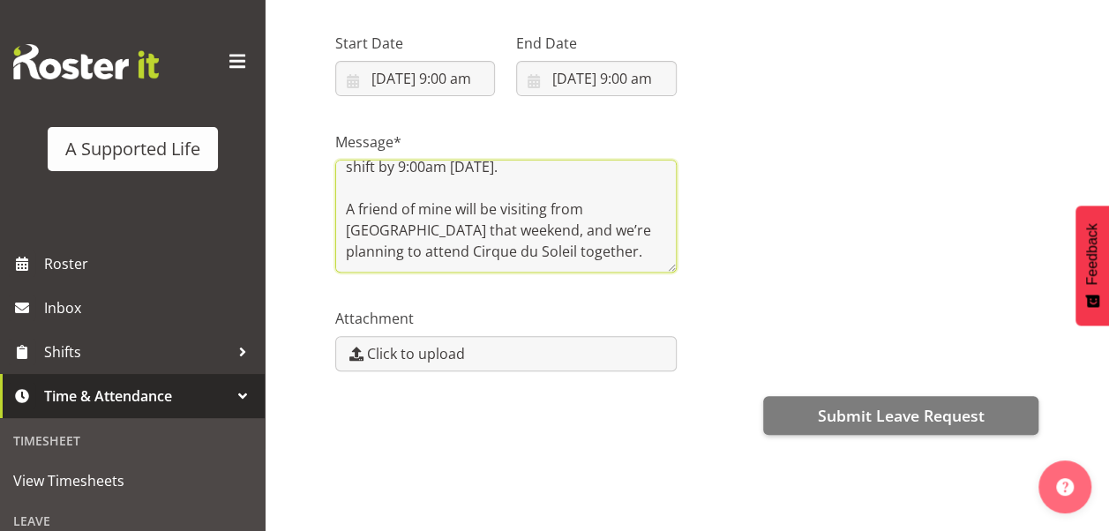
scroll to position [246, 0]
drag, startPoint x: 474, startPoint y: 213, endPoint x: 483, endPoint y: 182, distance: 33.2
click at [483, 182] on textarea "Hi [PERSON_NAME], I hope you're well. I’m writing to request leave from [DATE] …" at bounding box center [505, 216] width 341 height 113
click at [569, 217] on textarea "Hi [PERSON_NAME], I hope you're well. I’m writing to request leave from [DATE] …" at bounding box center [505, 216] width 341 height 113
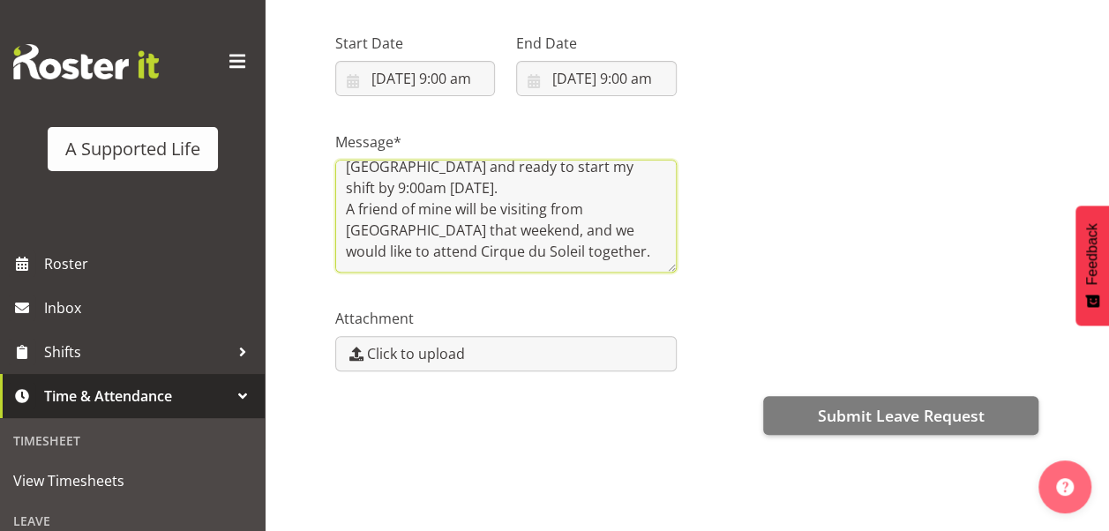
scroll to position [0, 0]
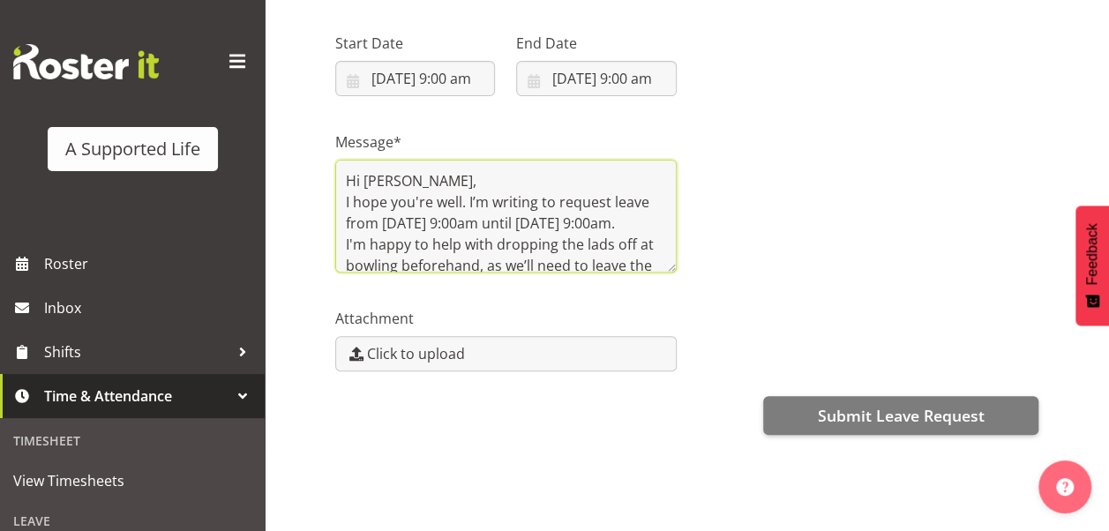
click at [453, 195] on textarea "Hi [PERSON_NAME], I hope you're well. I’m writing to request leave from [DATE] …" at bounding box center [505, 216] width 341 height 113
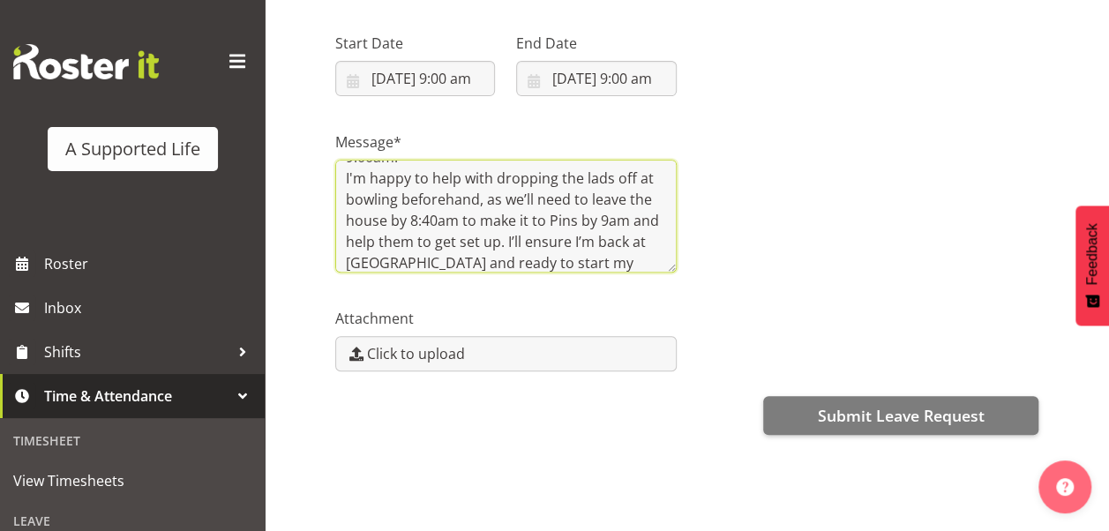
scroll to position [91, 0]
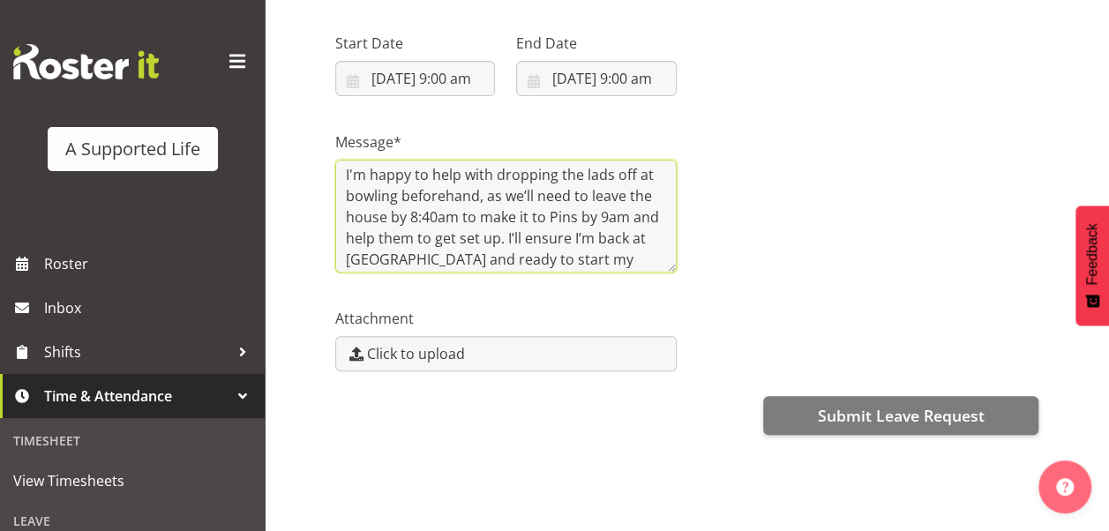
click at [371, 185] on textarea "Hi [PERSON_NAME], I hope you had a nice weekend. I’m writing to request leave f…" at bounding box center [505, 216] width 341 height 113
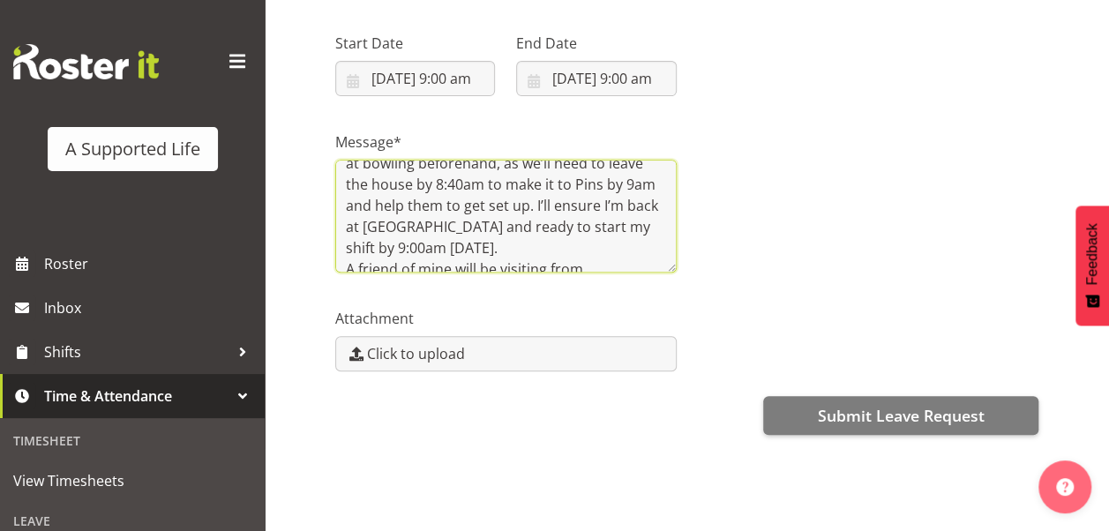
scroll to position [123, 0]
click at [459, 209] on textarea "Hi [PERSON_NAME], I hope you had a nice weekend. I’m writing to request leave f…" at bounding box center [505, 216] width 341 height 113
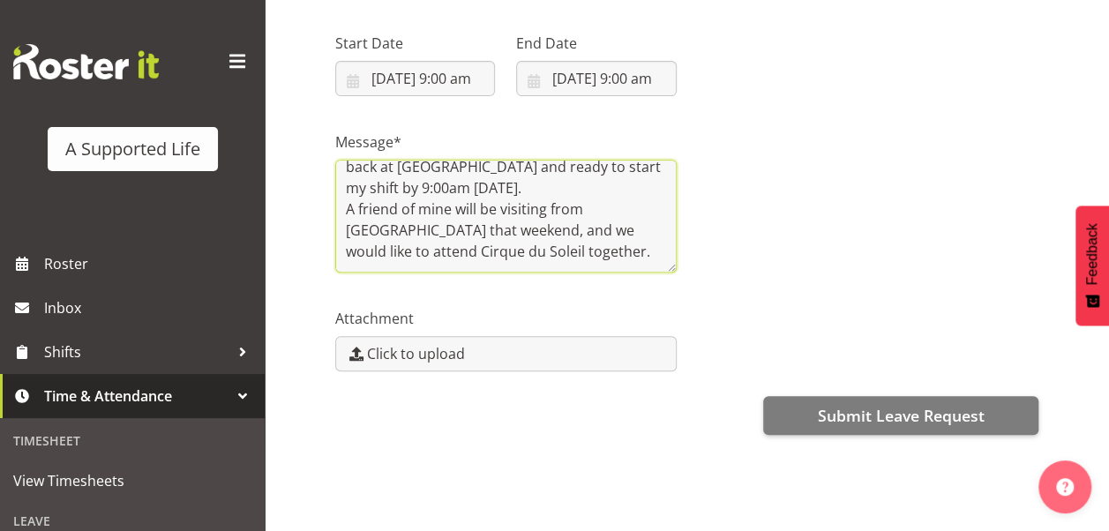
scroll to position [204, 0]
click at [554, 240] on textarea "Hi [PERSON_NAME], I hope you had a nice weekend. I’m writing to request leave f…" at bounding box center [505, 216] width 341 height 113
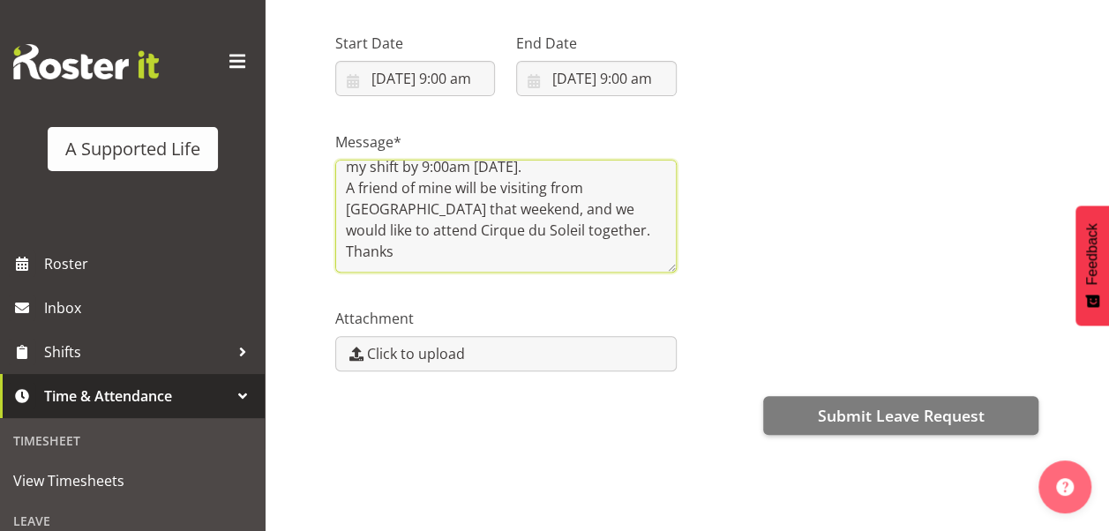
paste textarea "😊"
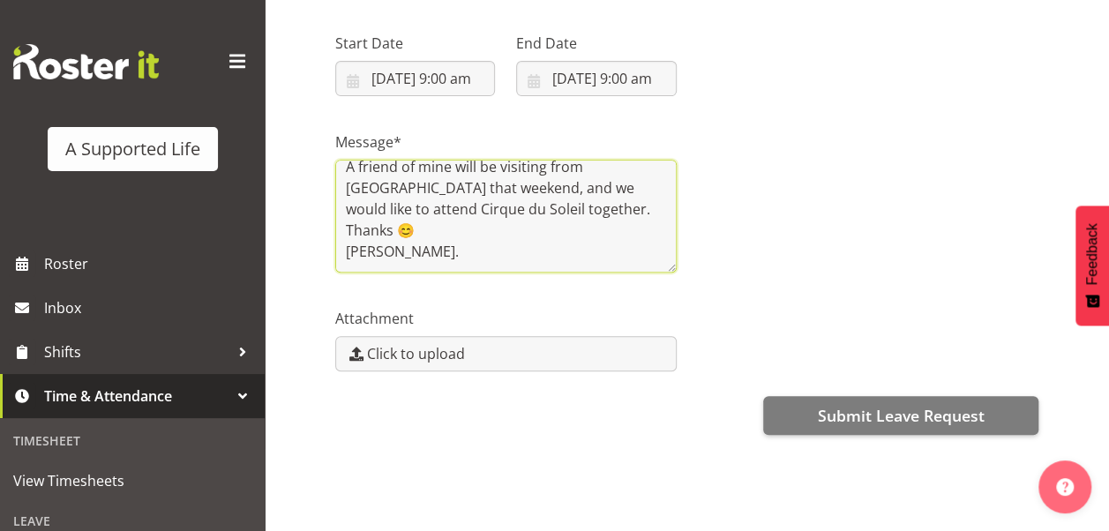
type textarea "Hi [PERSON_NAME], I hope you had a nice weekend. I’m writing to request leave f…"
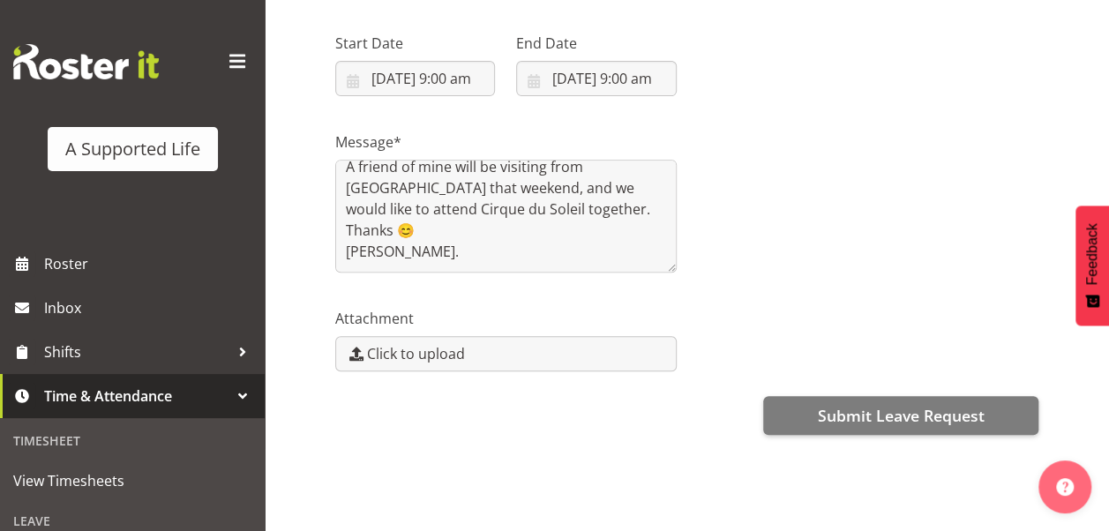
click at [771, 131] on div "Message* Hi [PERSON_NAME], I hope you had a nice weekend. I’m writing to reques…" at bounding box center [687, 195] width 724 height 176
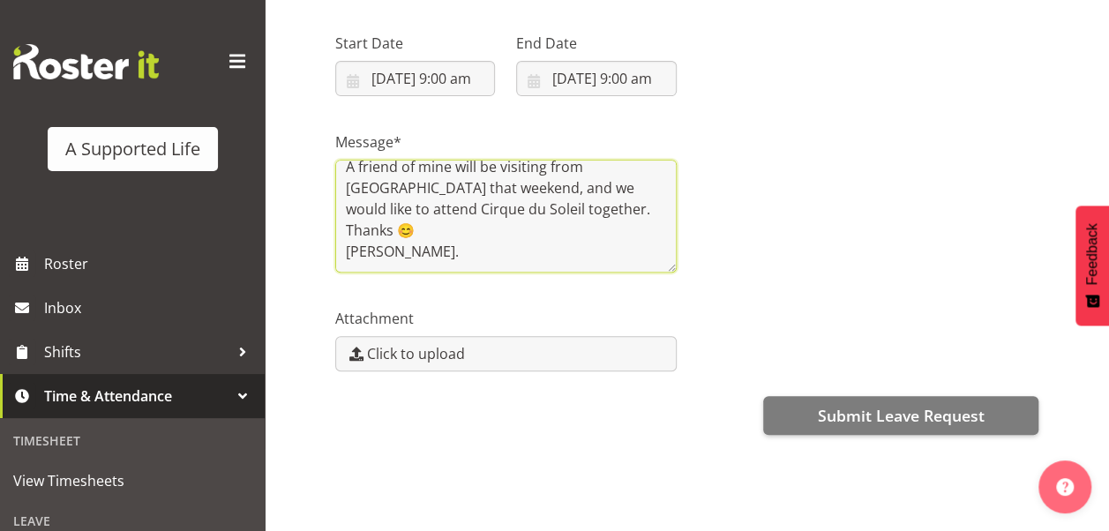
scroll to position [246, 0]
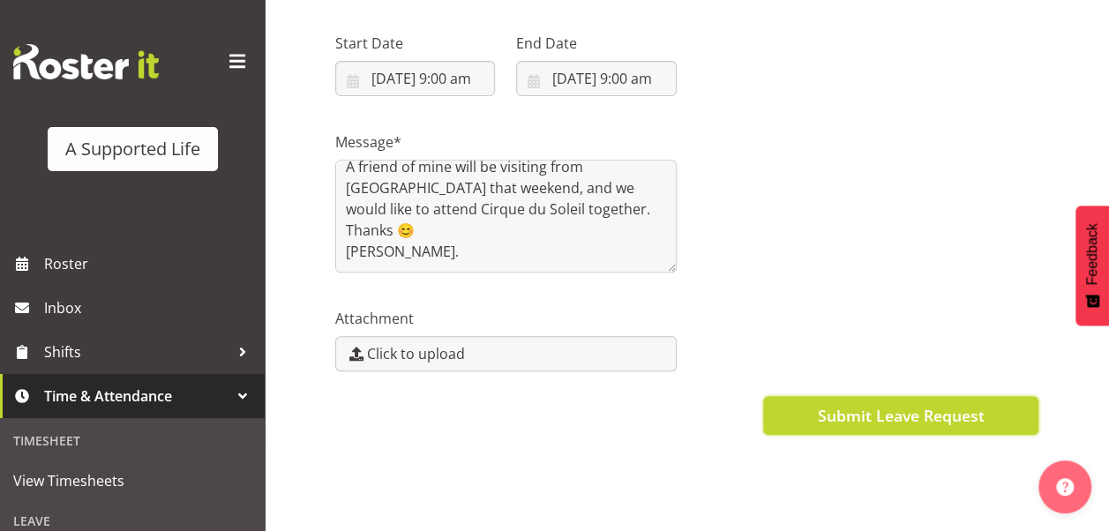
click at [915, 404] on span "Submit Leave Request" at bounding box center [900, 415] width 167 height 23
